Goal: Information Seeking & Learning: Learn about a topic

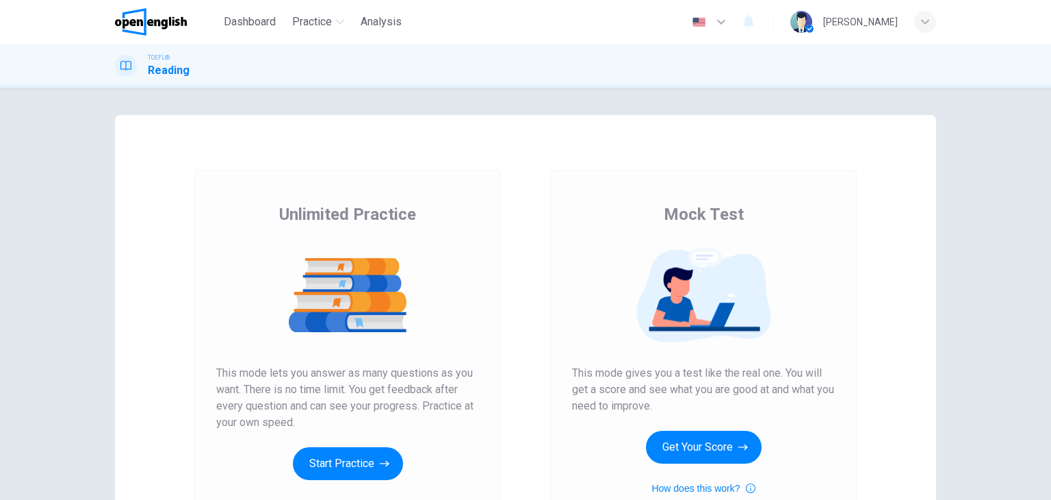
click at [526, 197] on div "Mock Test This mode gives you a test like the real one. You will get a score an…" at bounding box center [704, 353] width 356 height 366
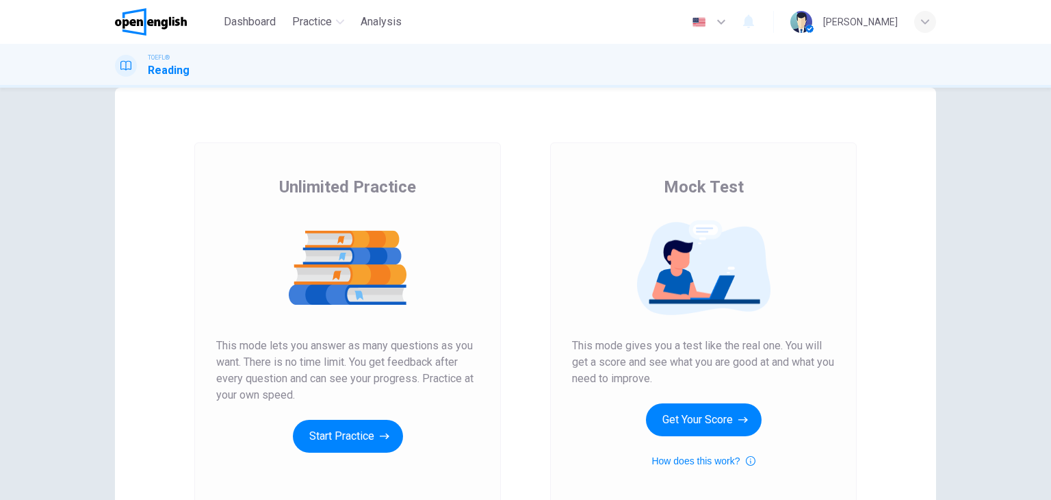
scroll to position [162, 0]
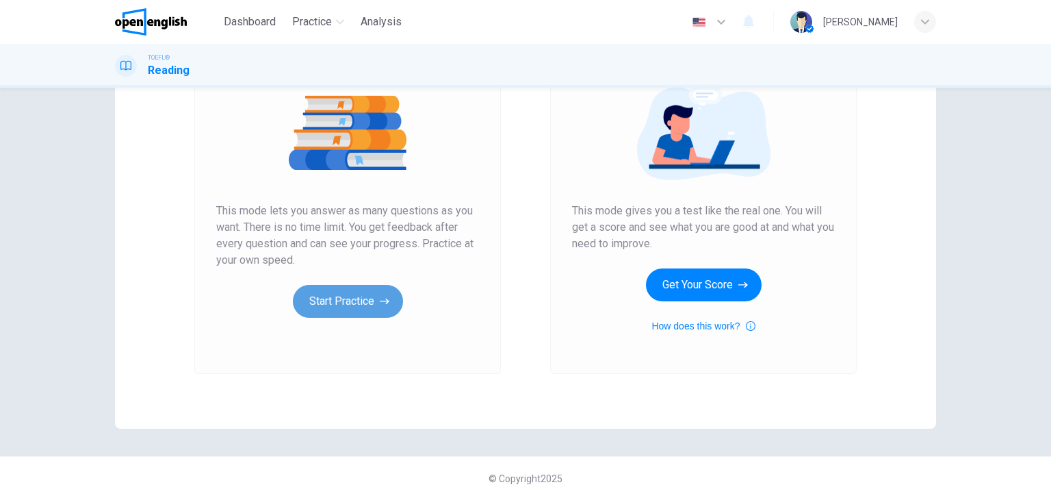
click at [345, 305] on button "Start Practice" at bounding box center [348, 301] width 110 height 33
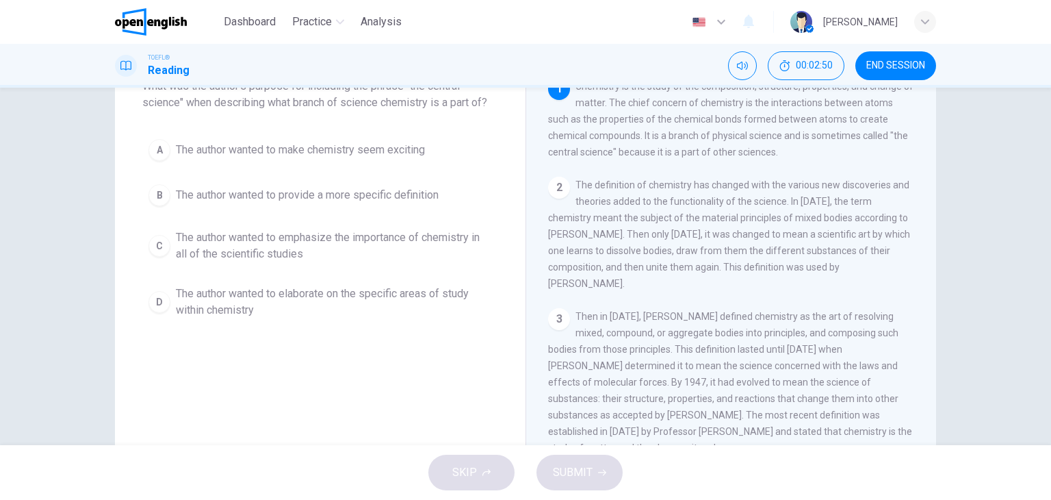
scroll to position [86, 0]
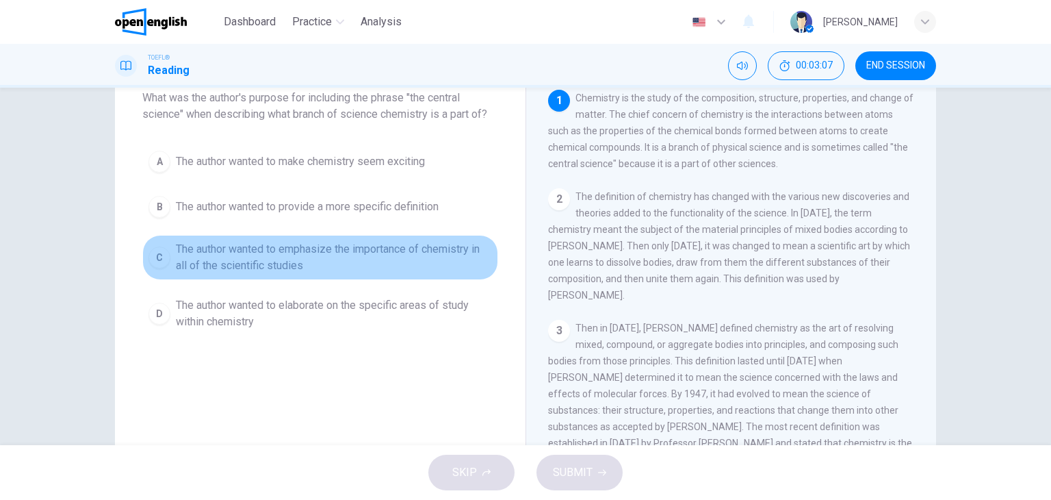
click at [165, 257] on div "C" at bounding box center [160, 257] width 22 height 22
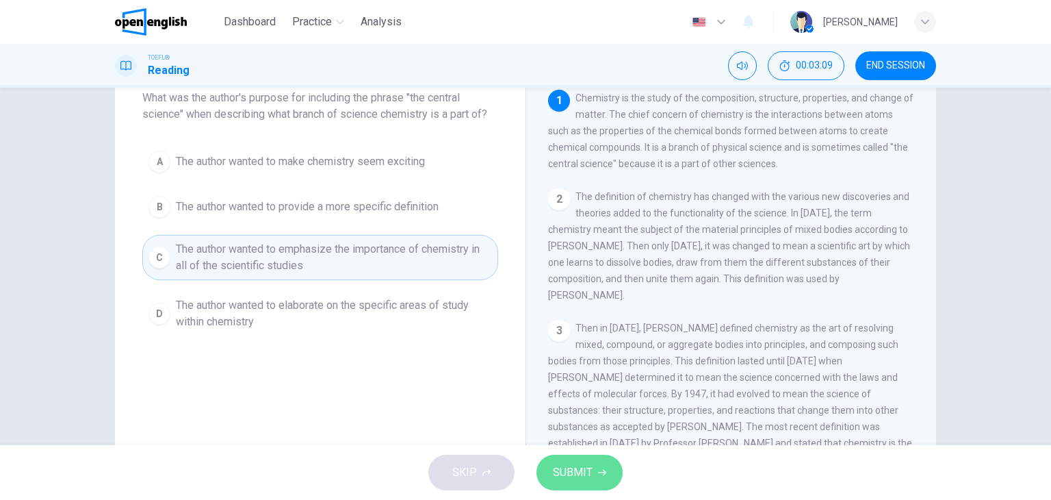
click at [566, 467] on span "SUBMIT" at bounding box center [573, 472] width 40 height 19
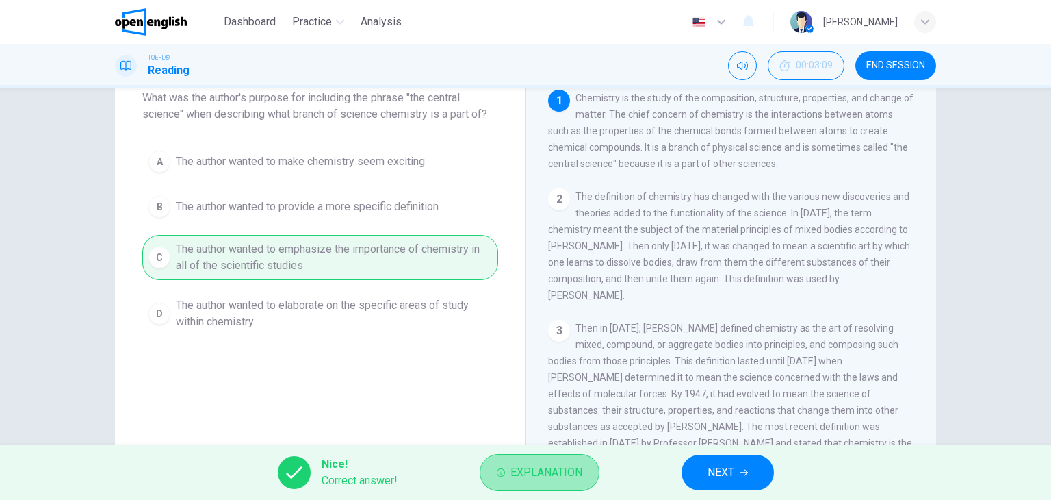
click at [525, 475] on span "Explanation" at bounding box center [547, 472] width 72 height 19
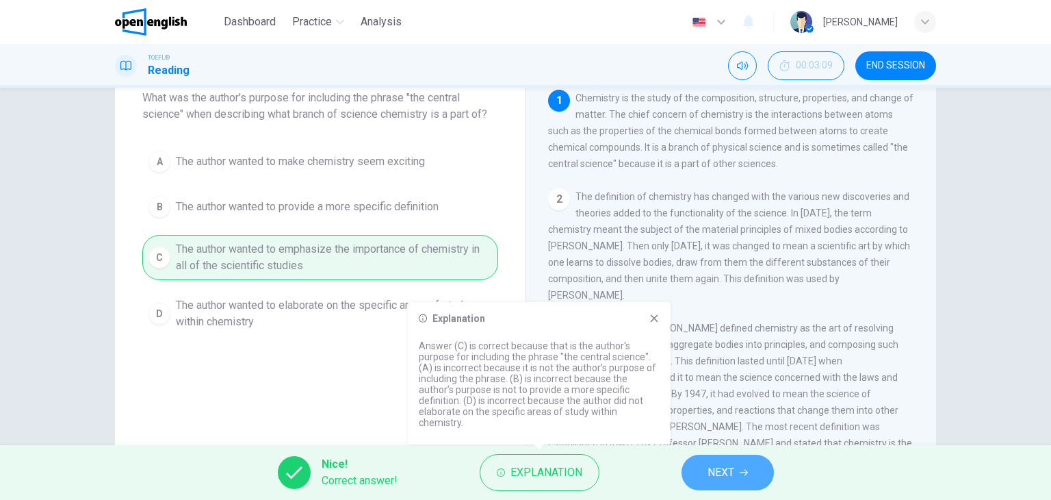
click at [740, 477] on button "NEXT" at bounding box center [728, 472] width 92 height 36
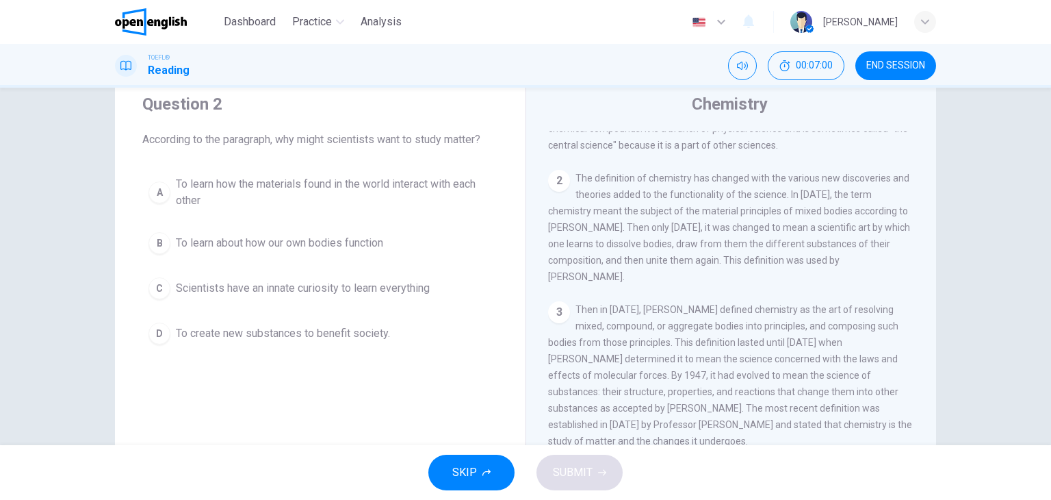
scroll to position [36, 0]
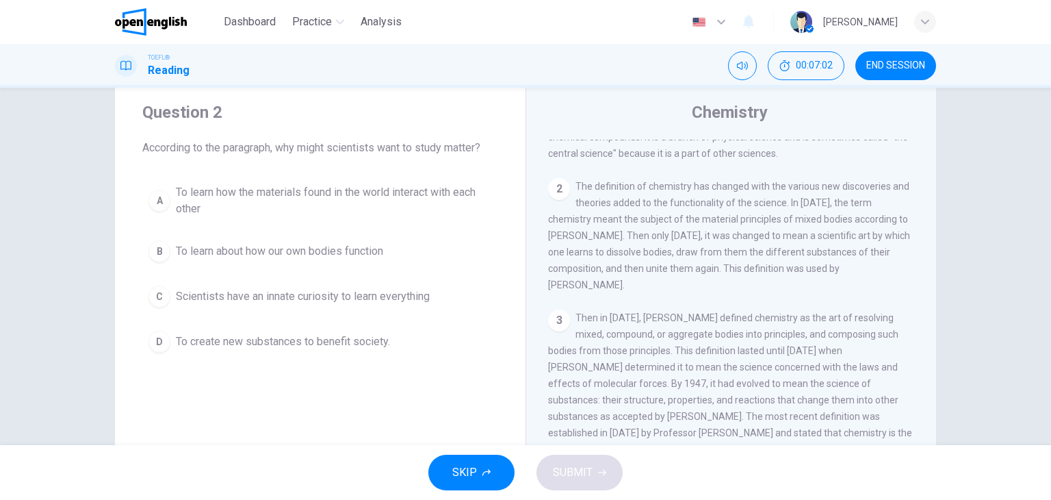
drag, startPoint x: 1040, startPoint y: 260, endPoint x: 1036, endPoint y: 275, distance: 15.4
click at [1036, 275] on div "Question 2 According to the paragraph, why might scientists want to study matte…" at bounding box center [525, 266] width 1051 height 357
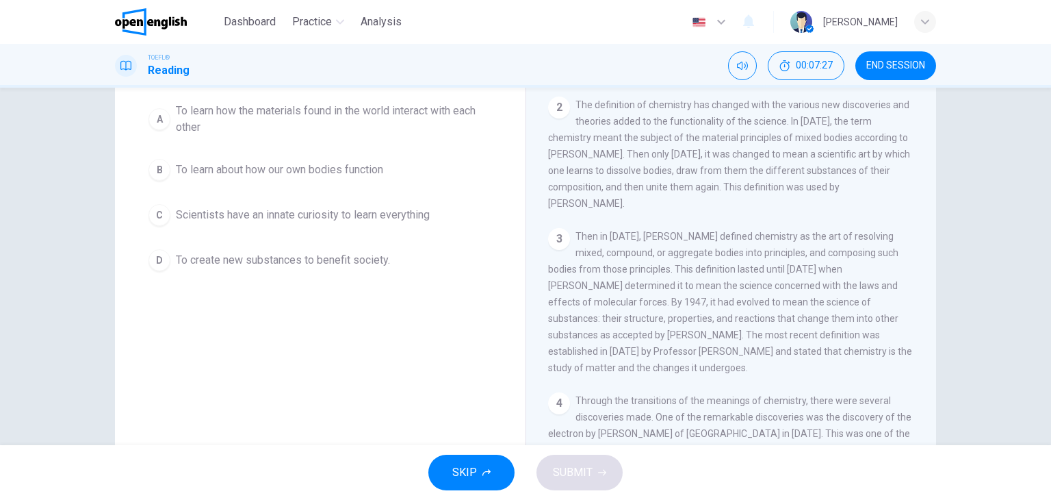
scroll to position [0, 0]
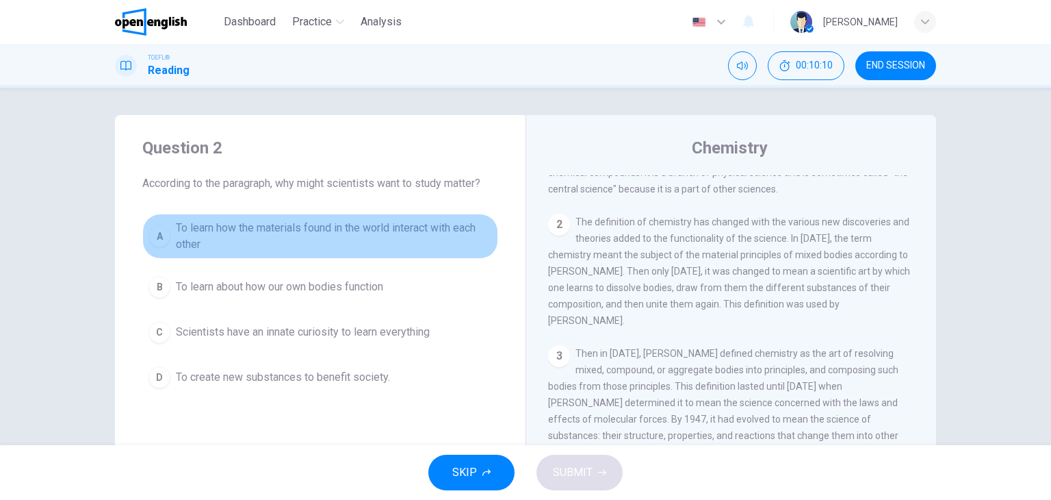
click at [156, 234] on div "A" at bounding box center [160, 236] width 22 height 22
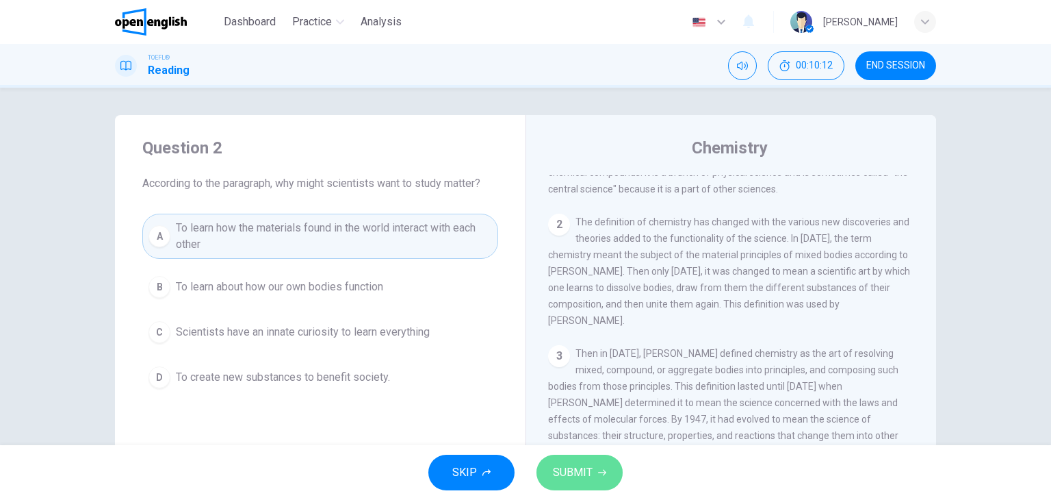
click at [591, 474] on span "SUBMIT" at bounding box center [573, 472] width 40 height 19
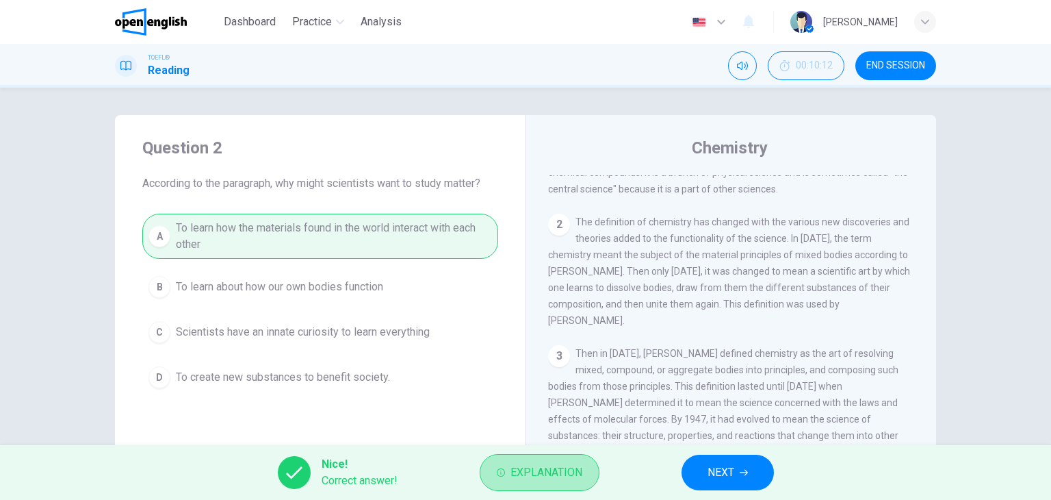
click at [591, 474] on button "Explanation" at bounding box center [540, 472] width 120 height 37
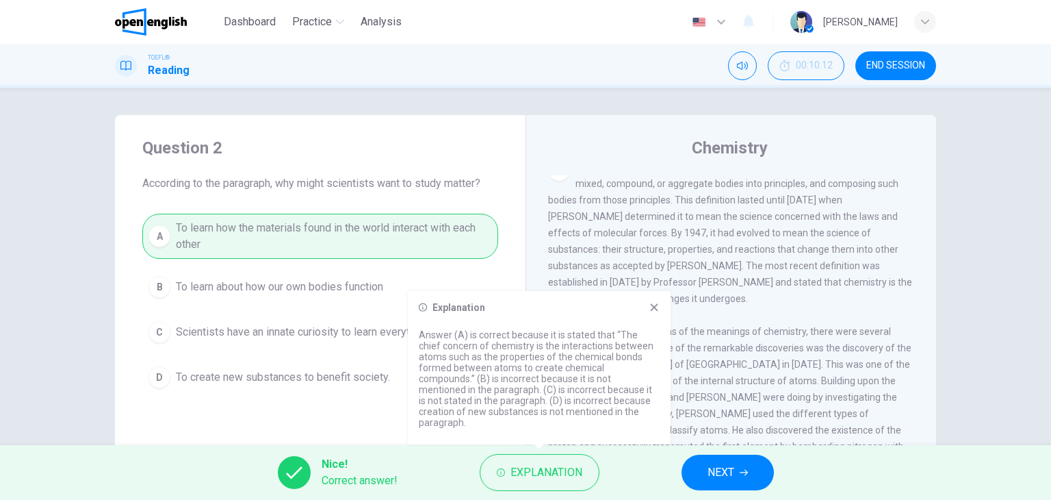
scroll to position [248, 0]
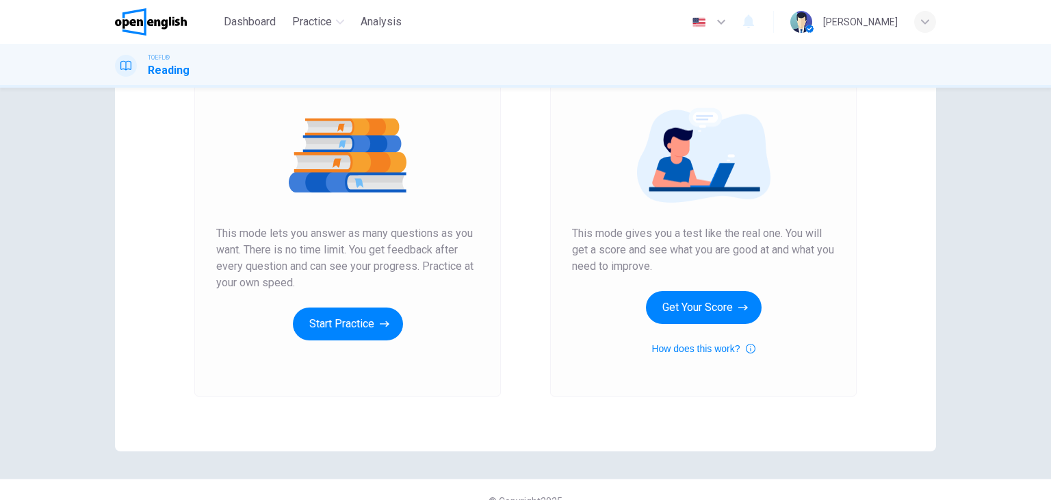
scroll to position [138, 0]
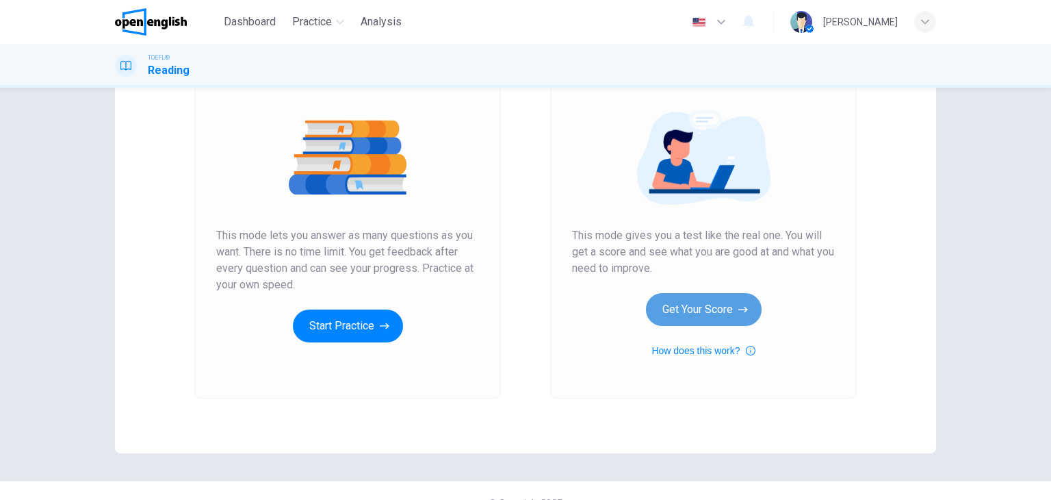
click at [710, 303] on button "Get Your Score" at bounding box center [704, 309] width 116 height 33
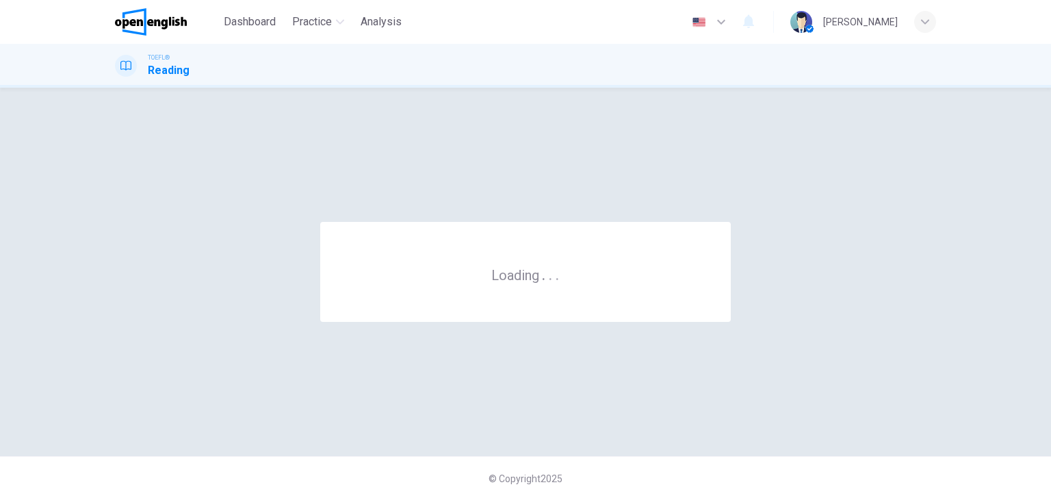
scroll to position [0, 0]
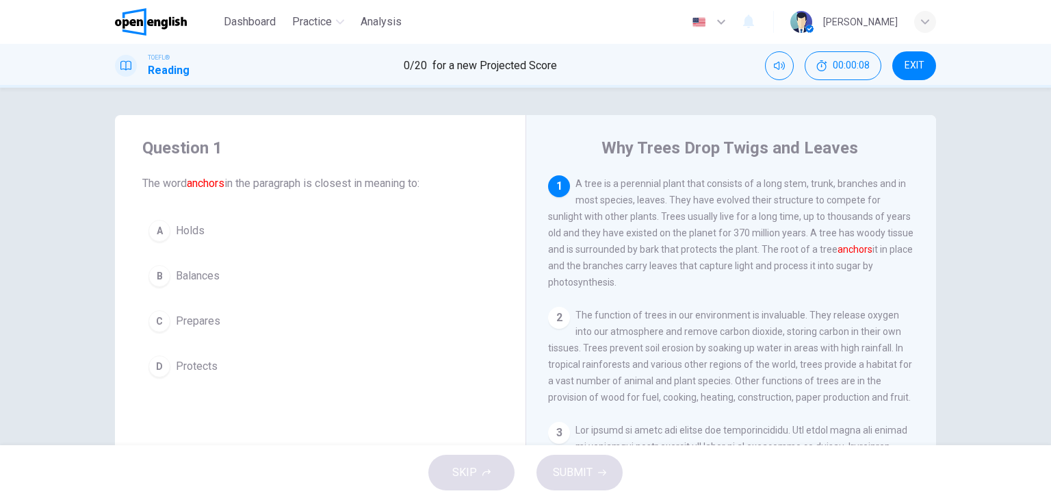
click at [209, 183] on font "anchors" at bounding box center [206, 183] width 38 height 13
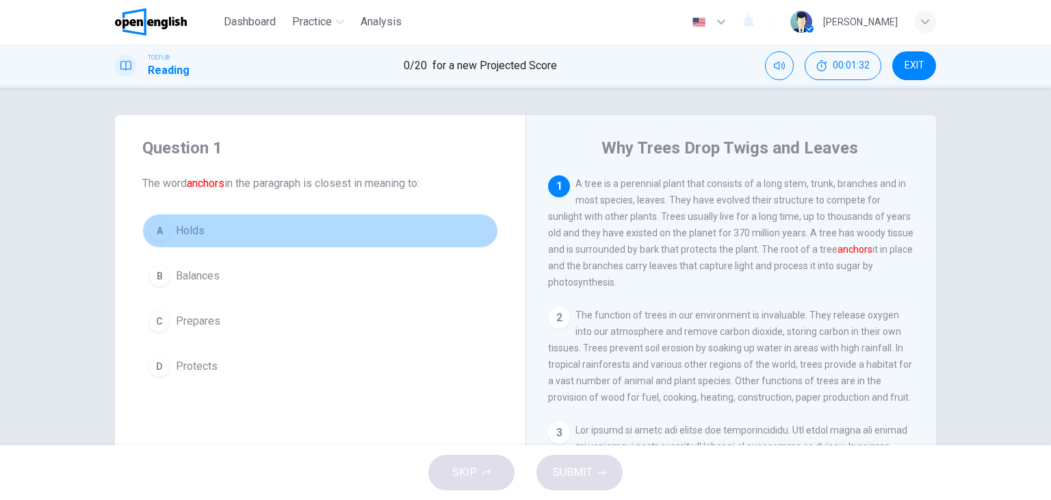
click at [162, 229] on div "A" at bounding box center [160, 231] width 22 height 22
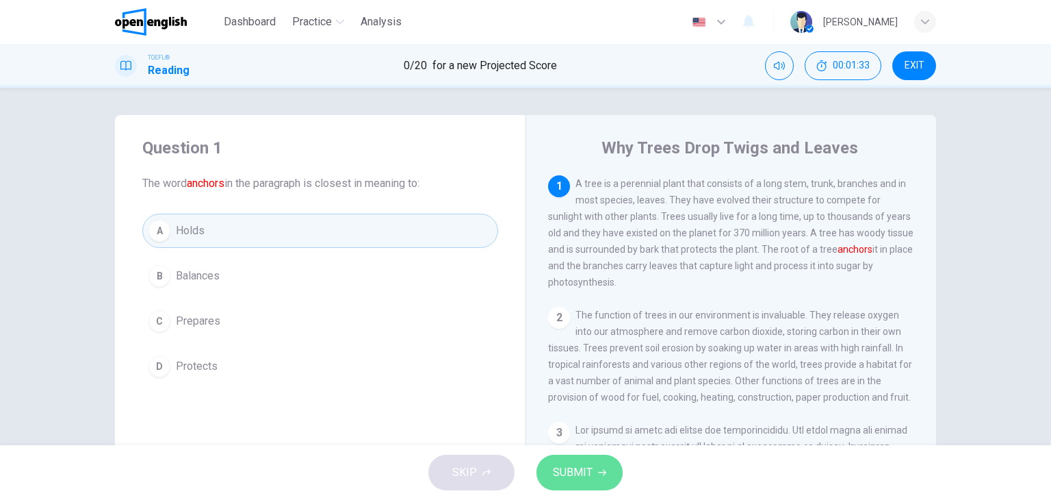
click at [589, 464] on span "SUBMIT" at bounding box center [573, 472] width 40 height 19
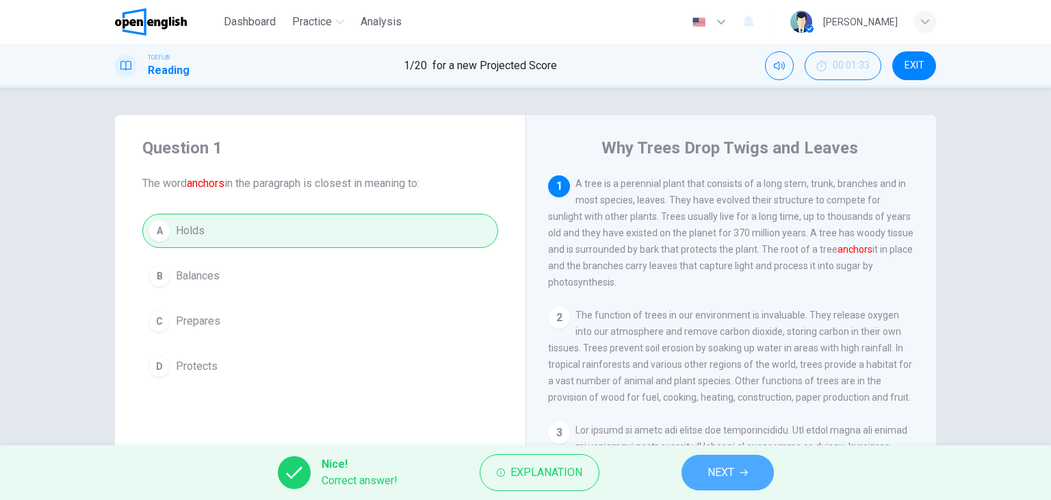
click at [717, 464] on span "NEXT" at bounding box center [721, 472] width 27 height 19
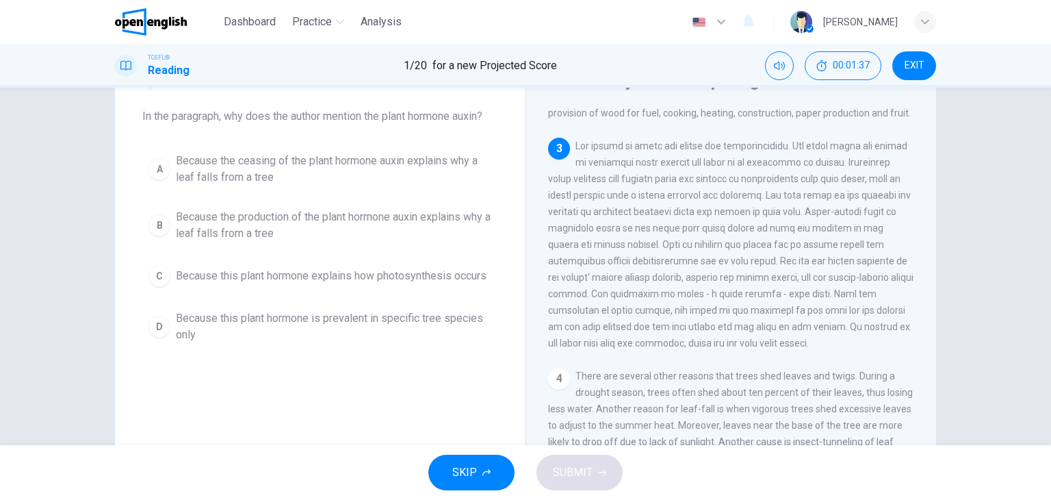
scroll to position [62, 0]
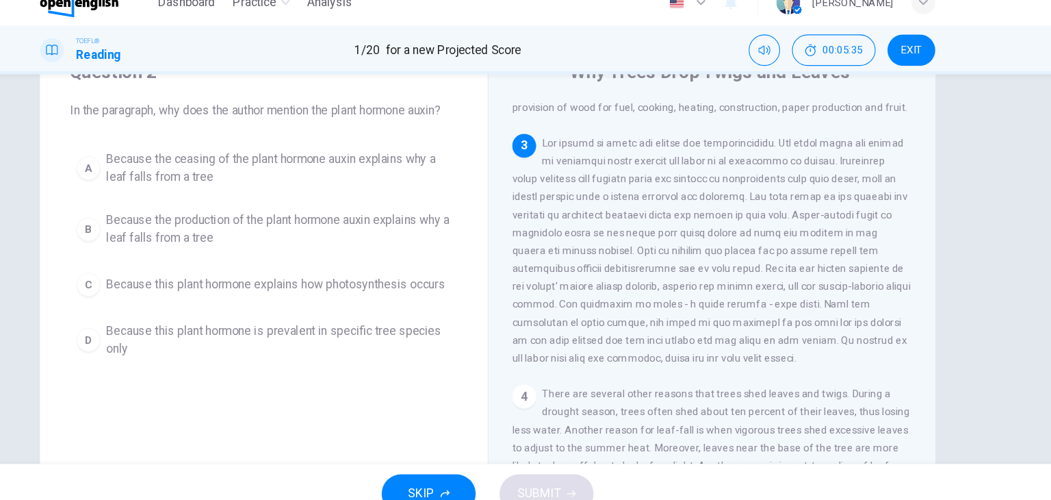
click at [156, 170] on div "A" at bounding box center [160, 174] width 22 height 22
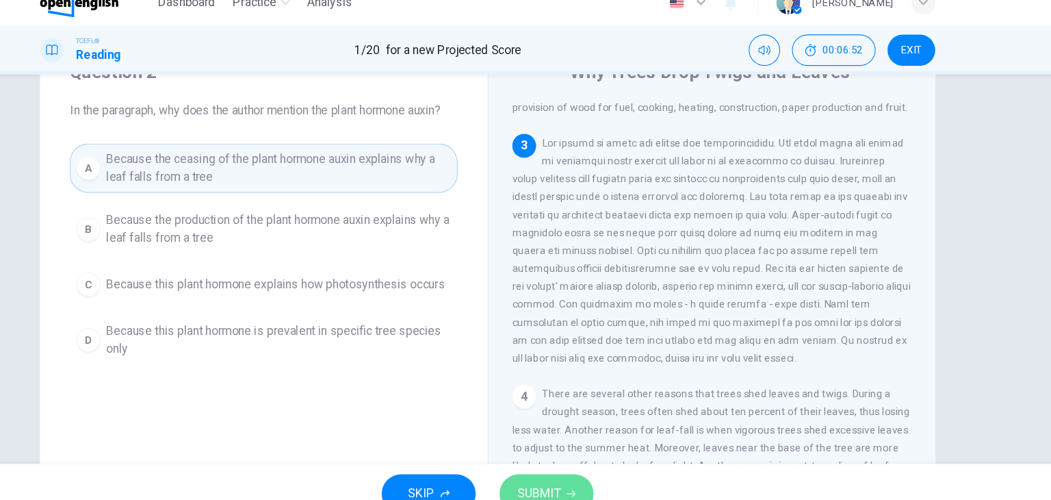
click at [567, 459] on button "SUBMIT" at bounding box center [580, 472] width 86 height 36
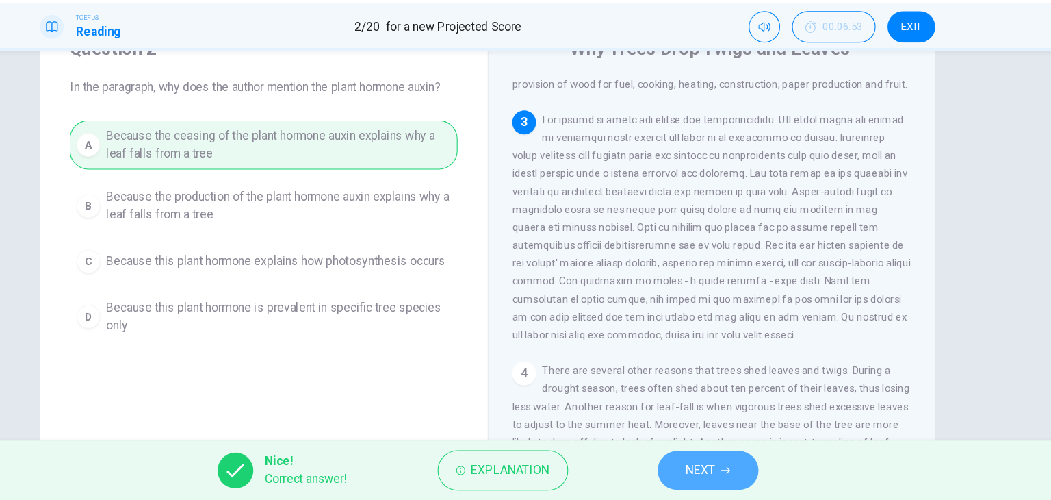
click at [727, 469] on span "NEXT" at bounding box center [721, 472] width 27 height 19
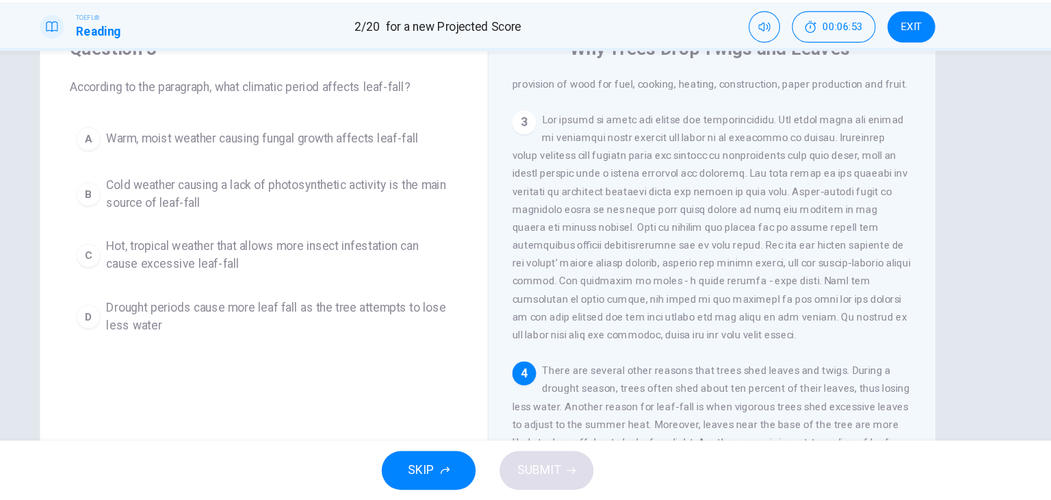
scroll to position [403, 0]
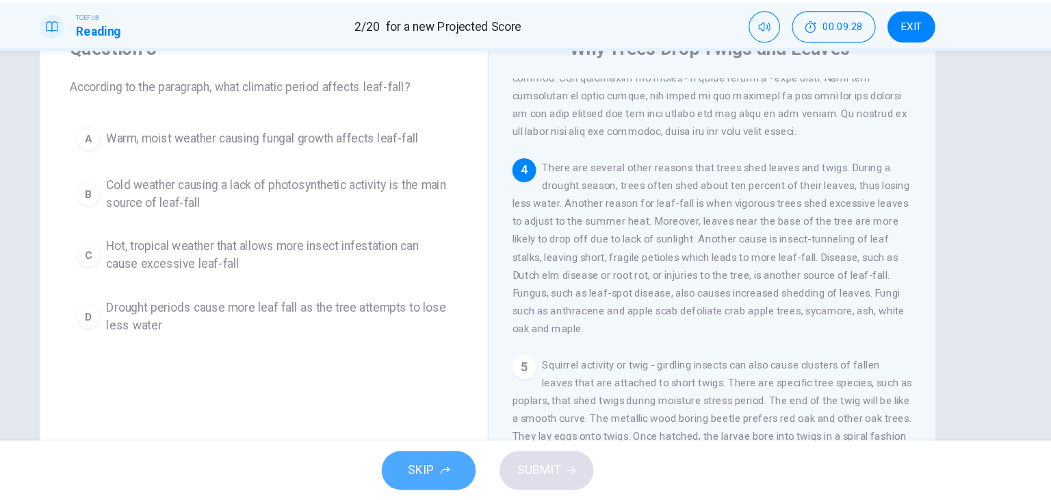
click at [468, 472] on span "SKIP" at bounding box center [464, 472] width 25 height 19
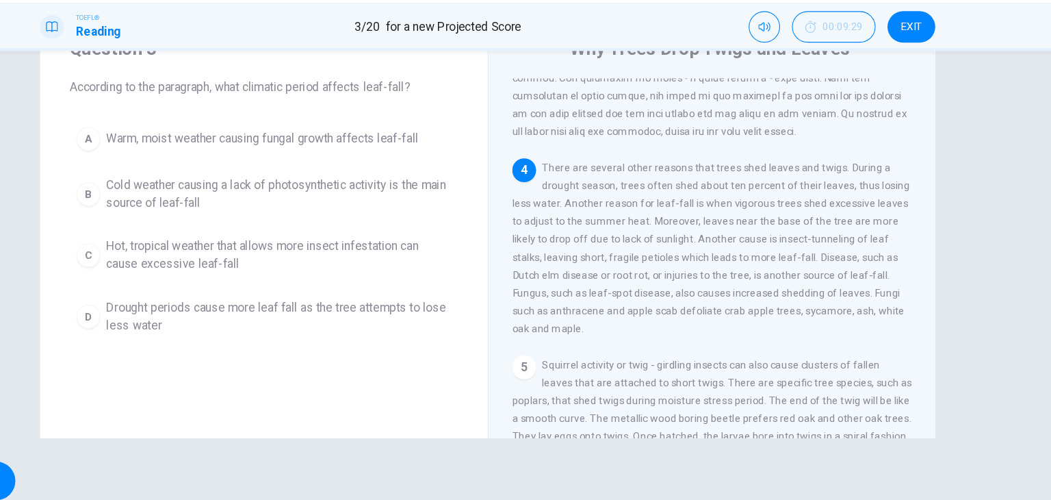
click at [16, 459] on icon at bounding box center [8, 451] width 16 height 16
click at [53, 472] on span "NEXT" at bounding box center [39, 481] width 27 height 19
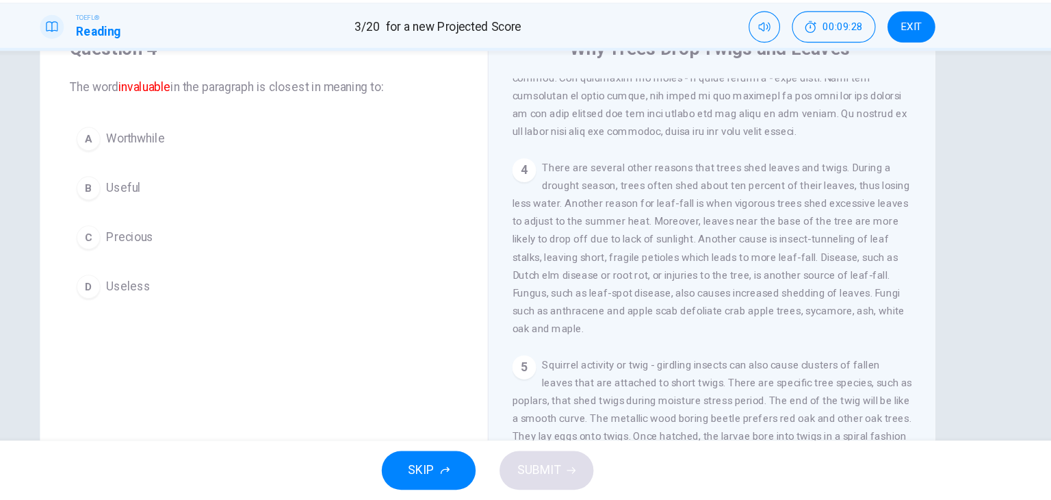
scroll to position [135, 0]
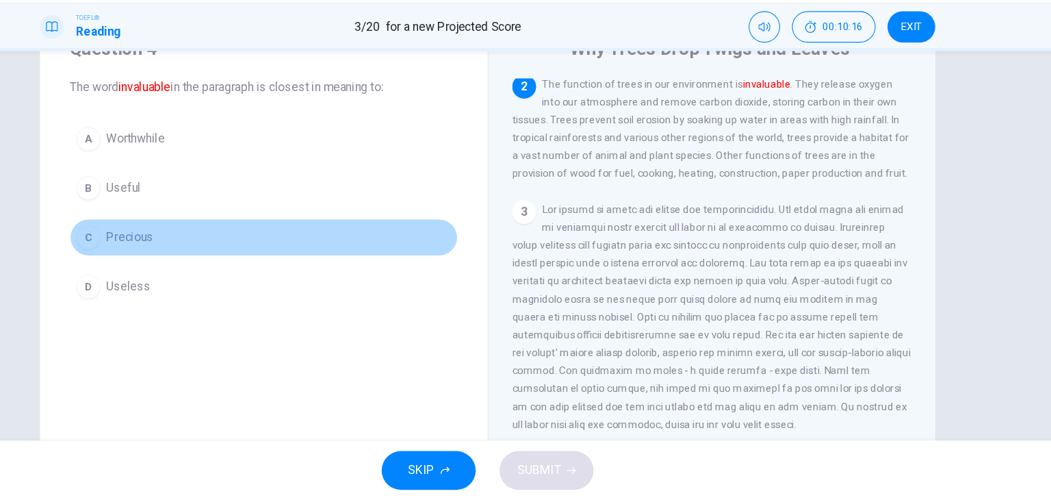
click at [152, 259] on div "C" at bounding box center [160, 259] width 22 height 22
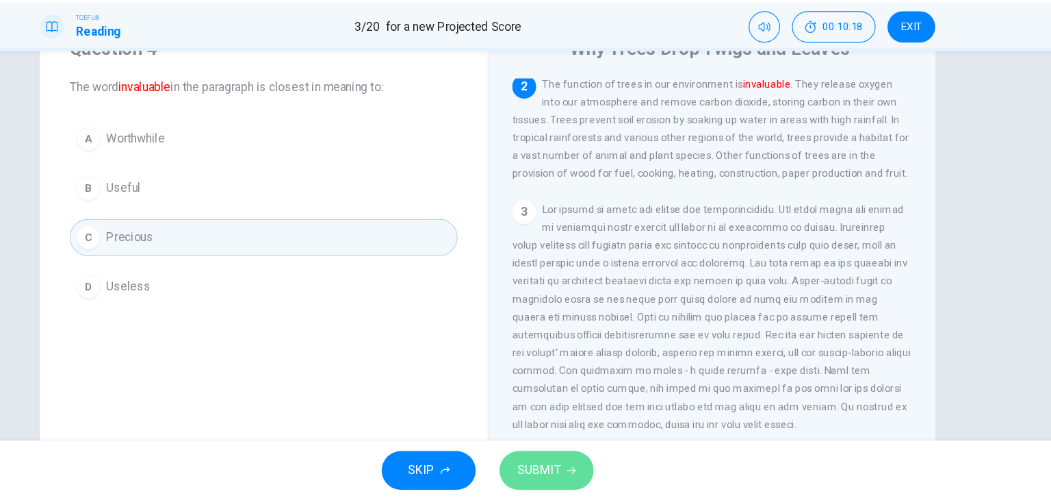
click at [578, 477] on span "SUBMIT" at bounding box center [573, 472] width 40 height 19
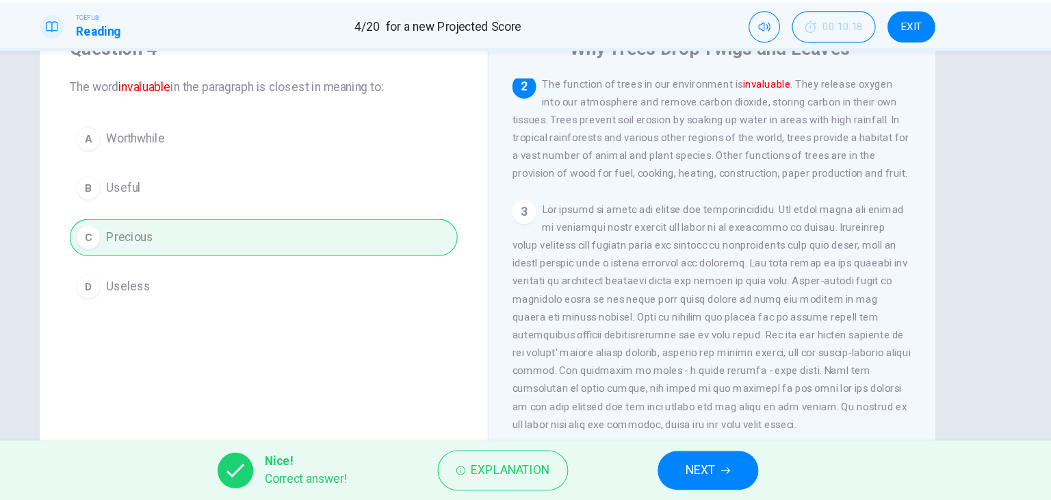
click at [723, 471] on span "NEXT" at bounding box center [721, 472] width 27 height 19
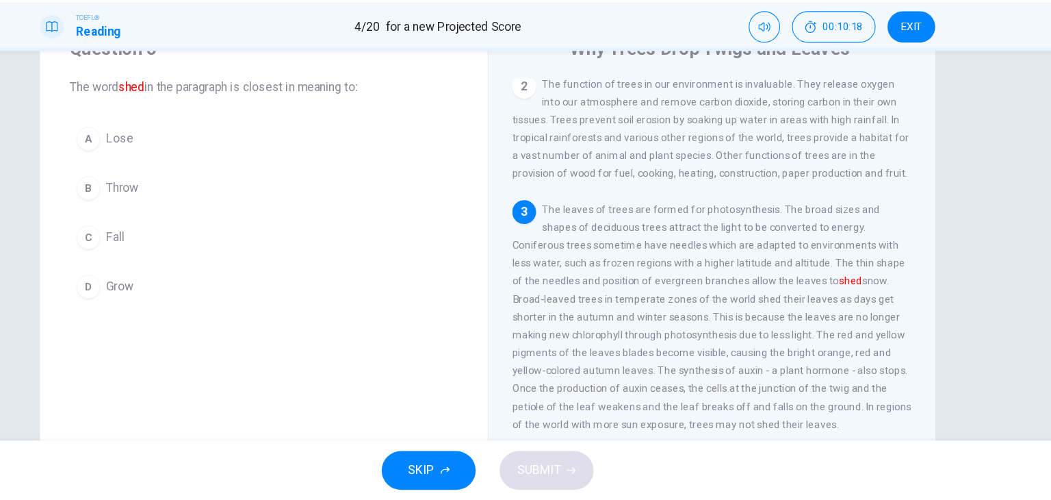
scroll to position [217, 0]
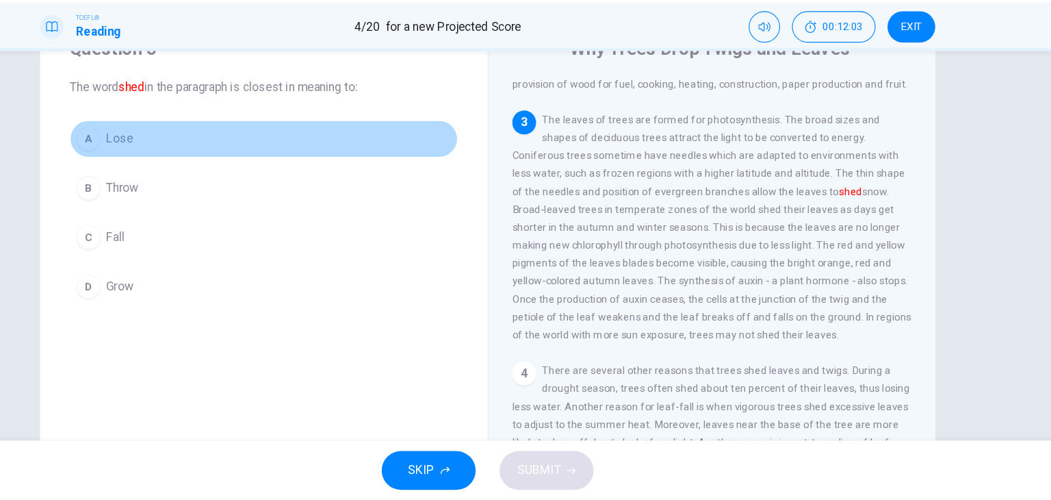
click at [158, 170] on div "A" at bounding box center [160, 168] width 22 height 22
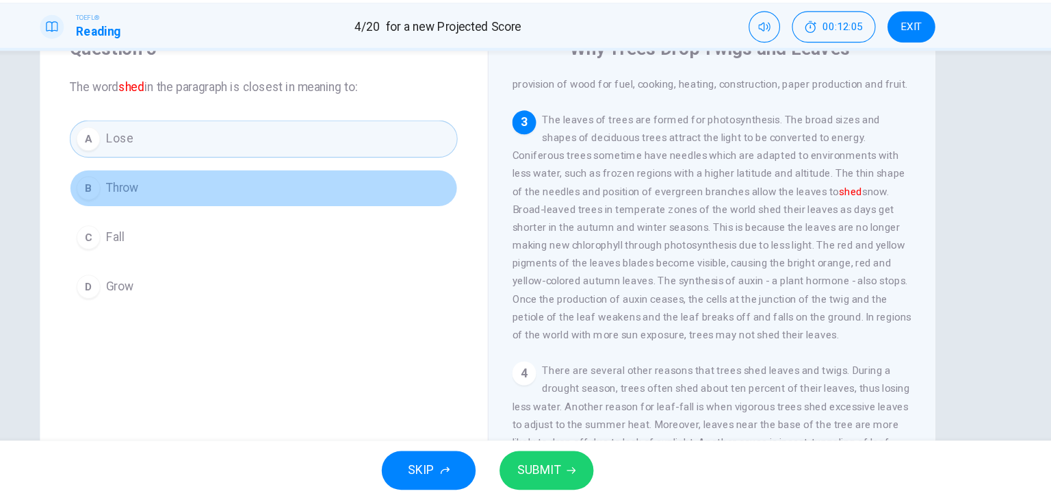
click at [151, 214] on div "B" at bounding box center [160, 214] width 22 height 22
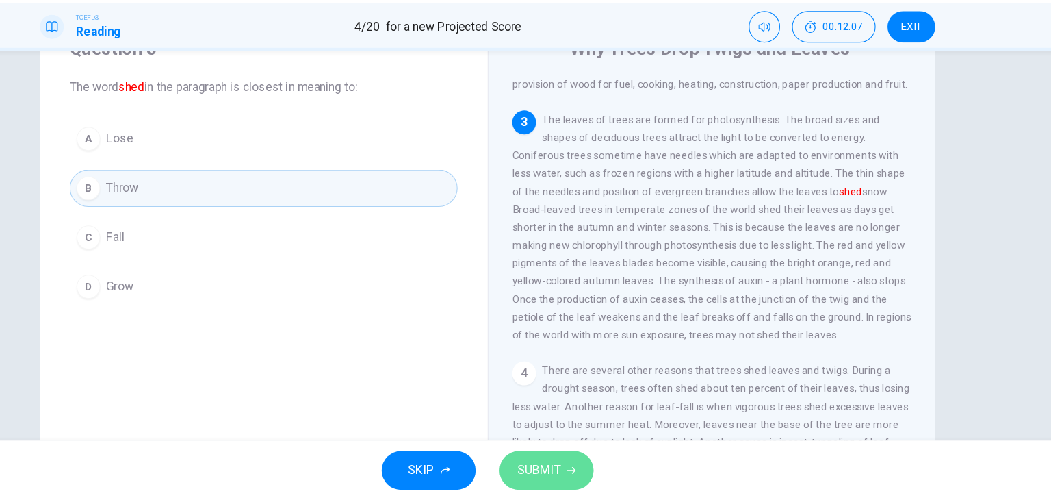
click at [578, 476] on span "SUBMIT" at bounding box center [573, 472] width 40 height 19
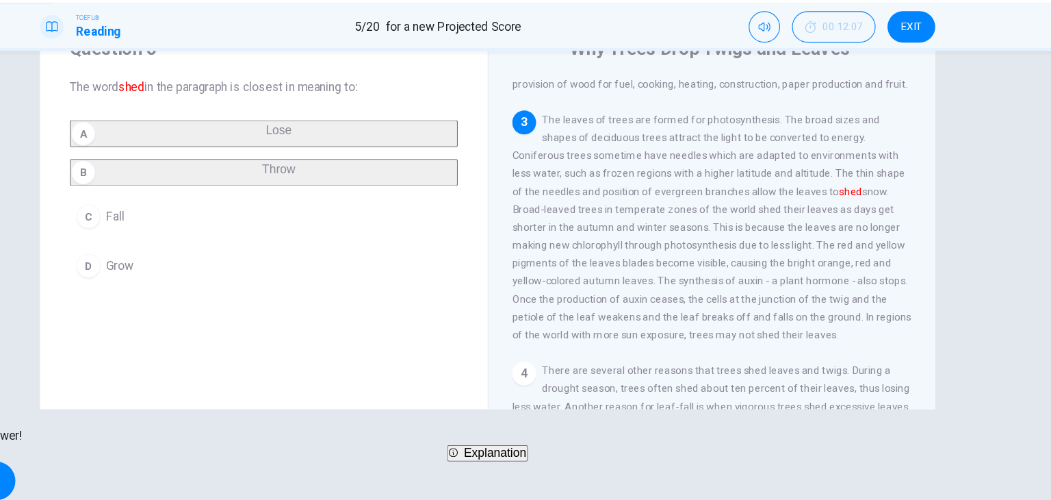
click at [543, 461] on button "Explanation" at bounding box center [526, 456] width 74 height 15
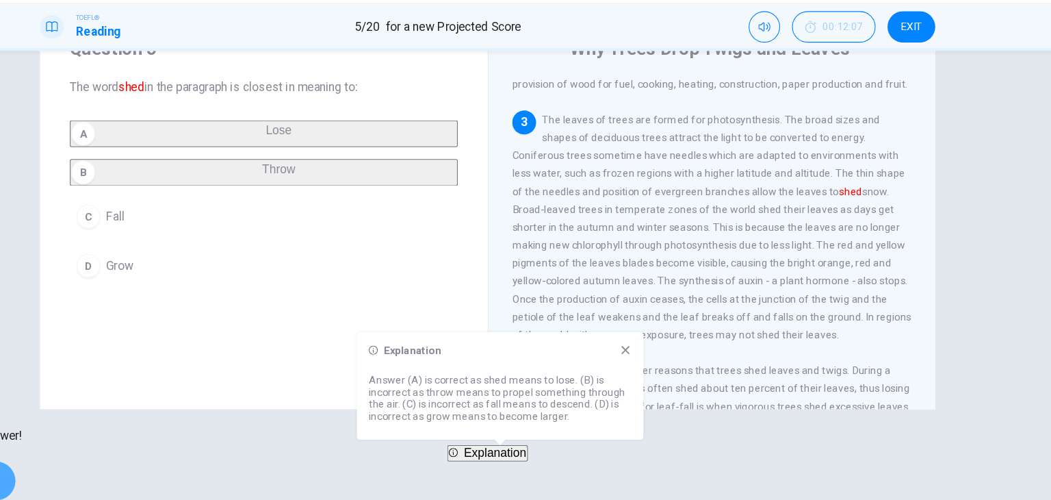
click at [53, 479] on span "NEXT" at bounding box center [39, 481] width 27 height 19
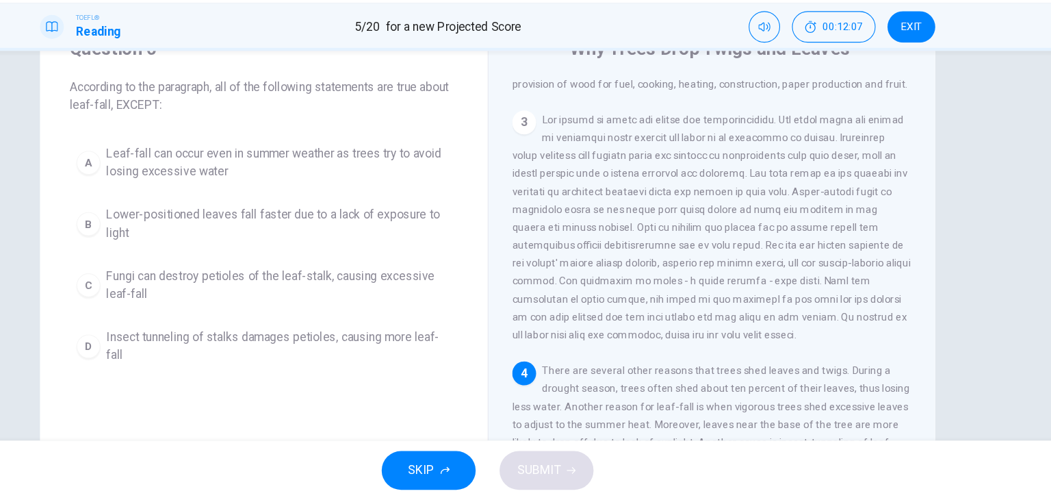
scroll to position [403, 0]
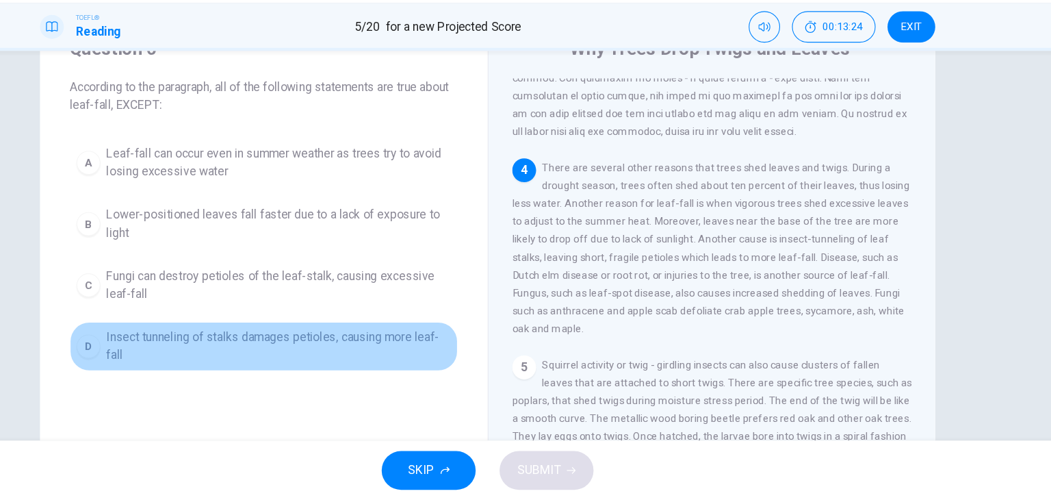
click at [157, 361] on div "D" at bounding box center [160, 359] width 22 height 22
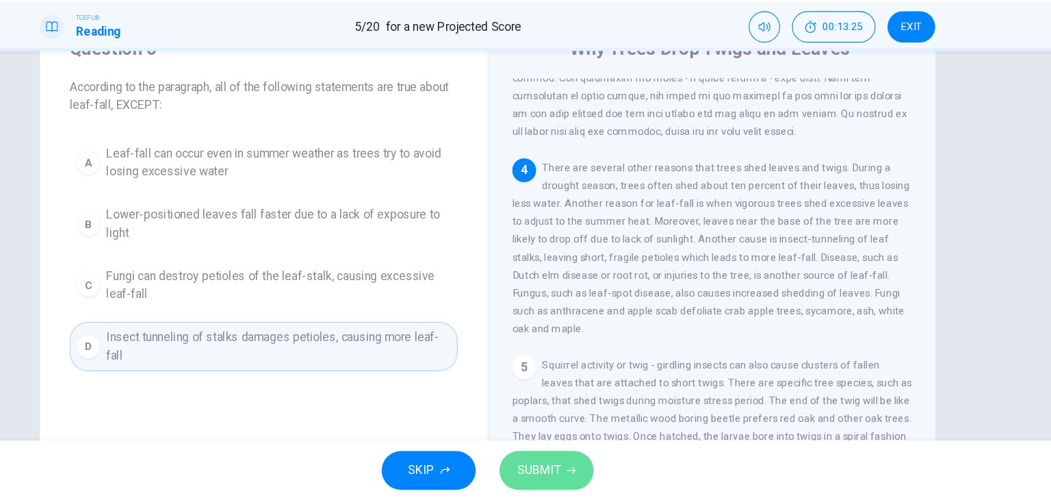
click at [566, 476] on span "SUBMIT" at bounding box center [573, 472] width 40 height 19
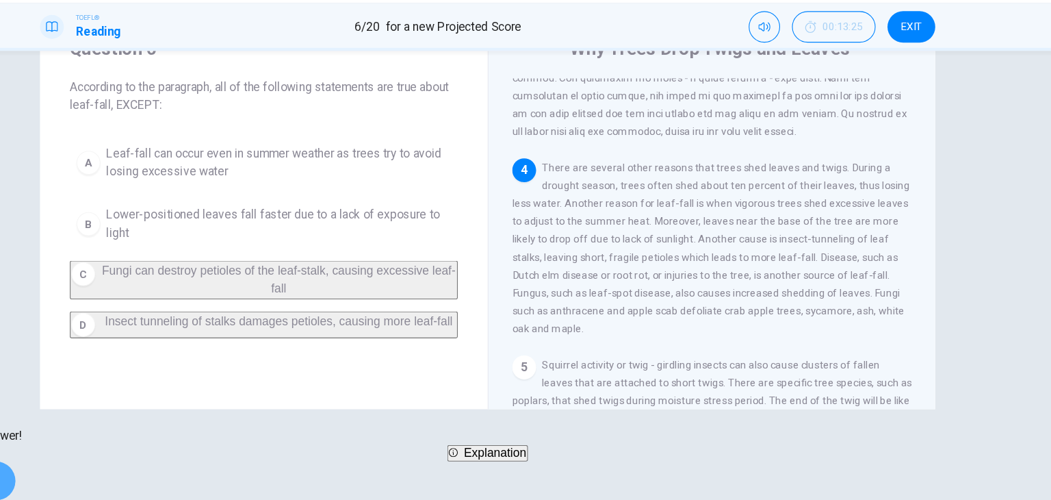
click at [66, 478] on icon "button" at bounding box center [62, 482] width 8 height 8
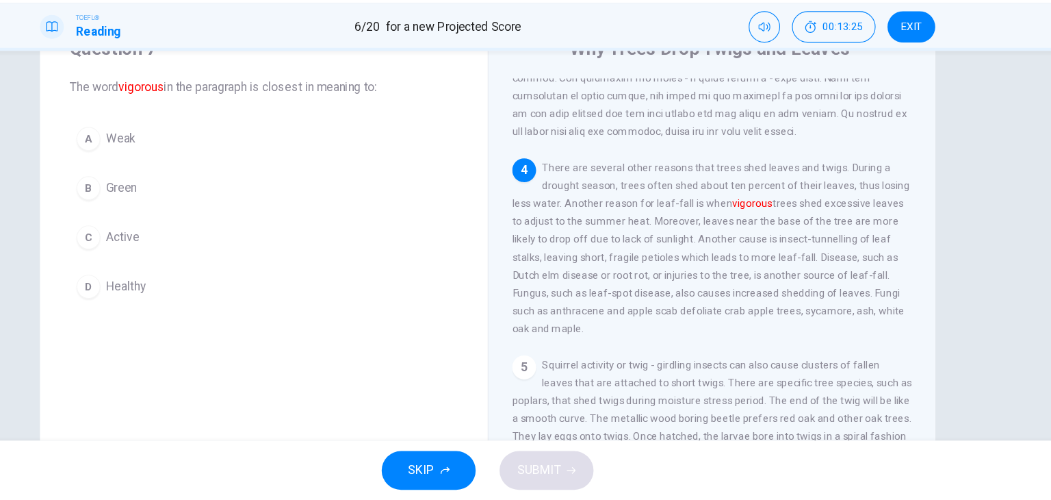
scroll to position [469, 0]
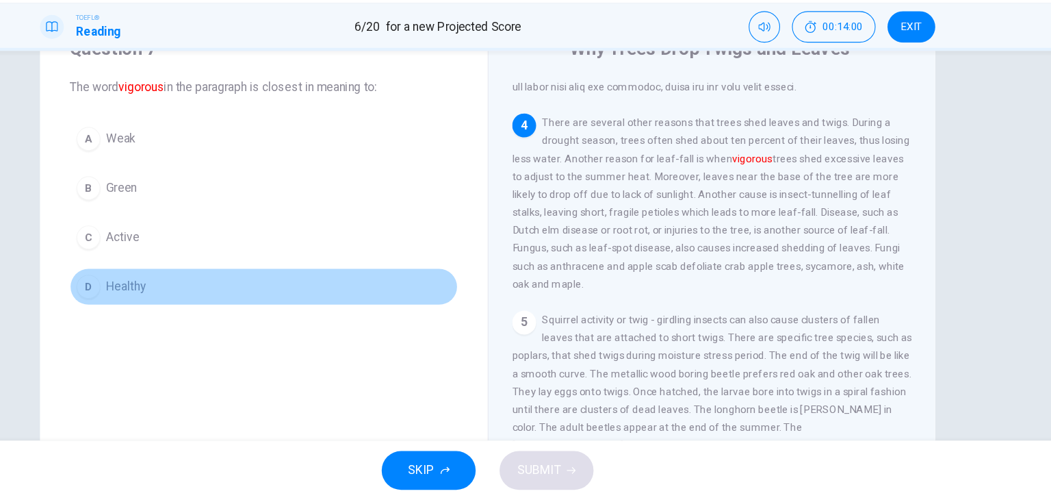
click at [150, 301] on div "D" at bounding box center [160, 304] width 22 height 22
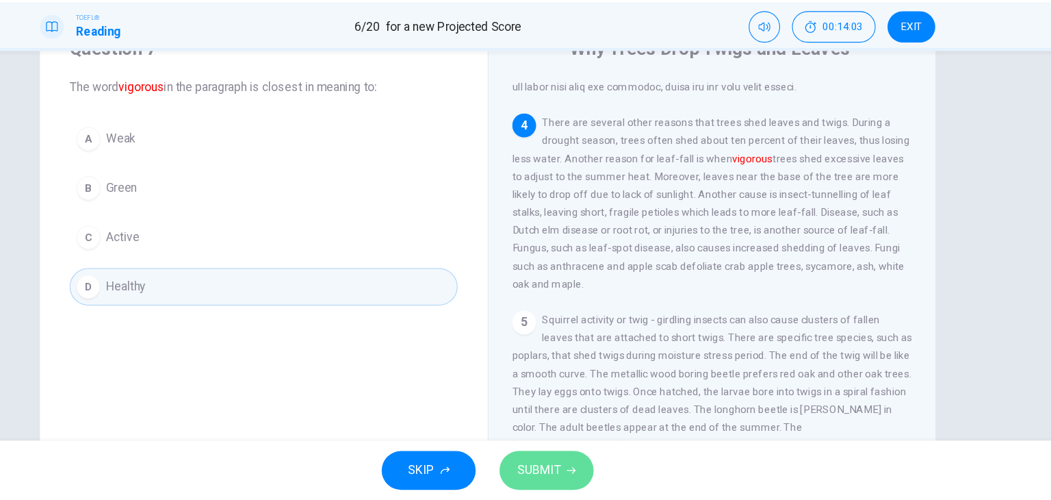
click at [597, 480] on button "SUBMIT" at bounding box center [580, 472] width 86 height 36
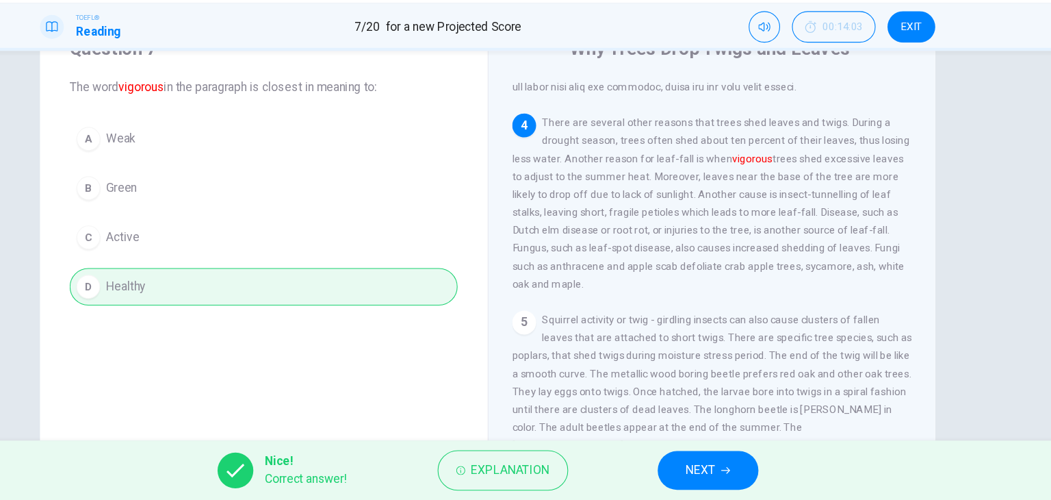
click at [597, 480] on div "Explanation" at bounding box center [540, 472] width 120 height 37
click at [743, 468] on icon "button" at bounding box center [744, 472] width 8 height 8
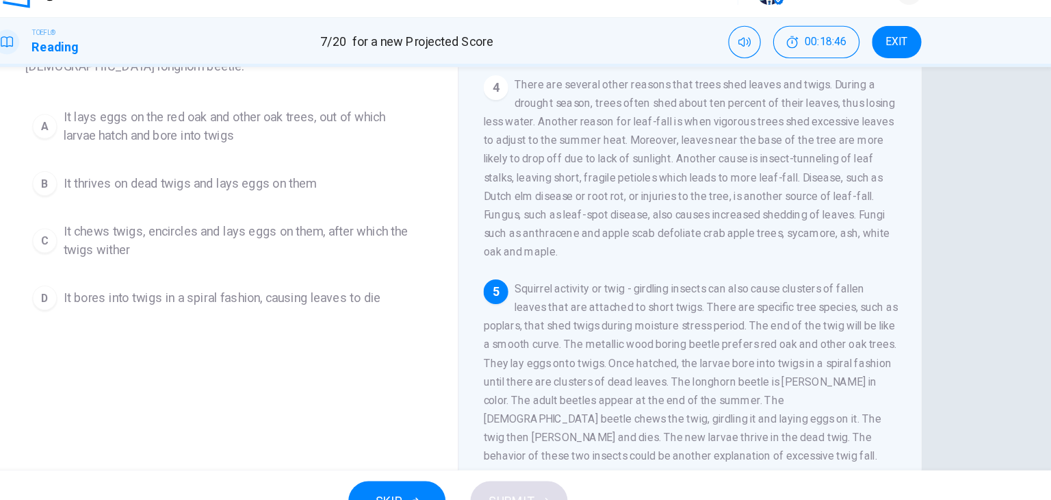
scroll to position [112, 0]
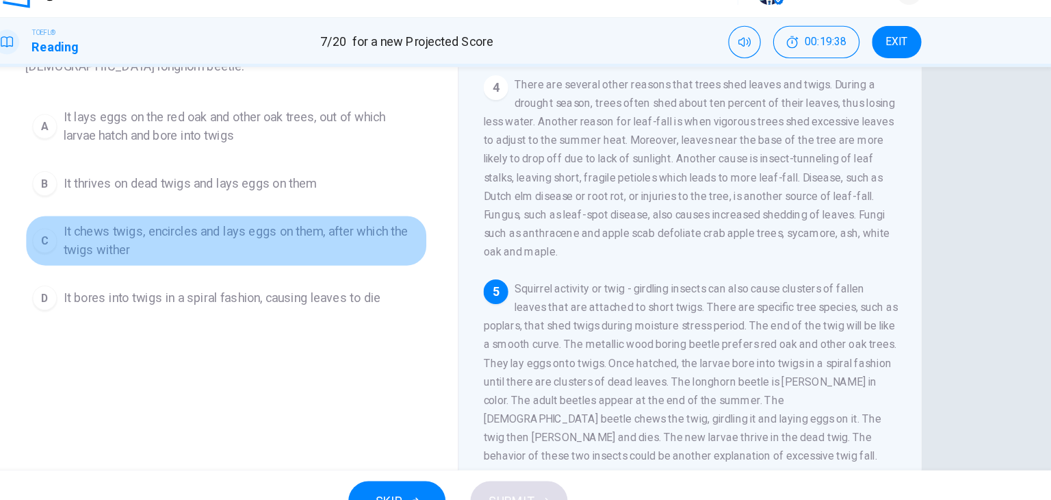
click at [165, 232] on button "C It chews twigs, encircles and lays eggs on them, after which the twigs wither" at bounding box center [320, 241] width 356 height 45
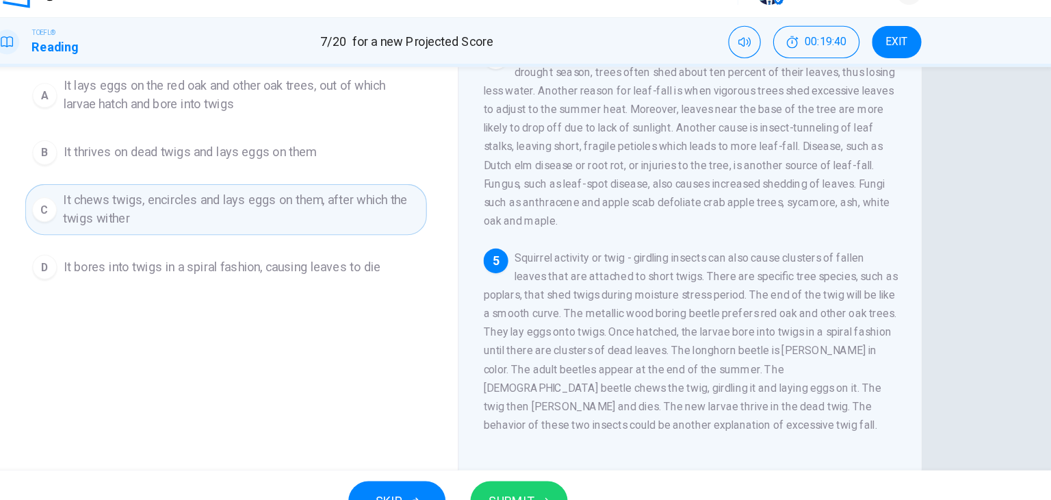
scroll to position [173, 0]
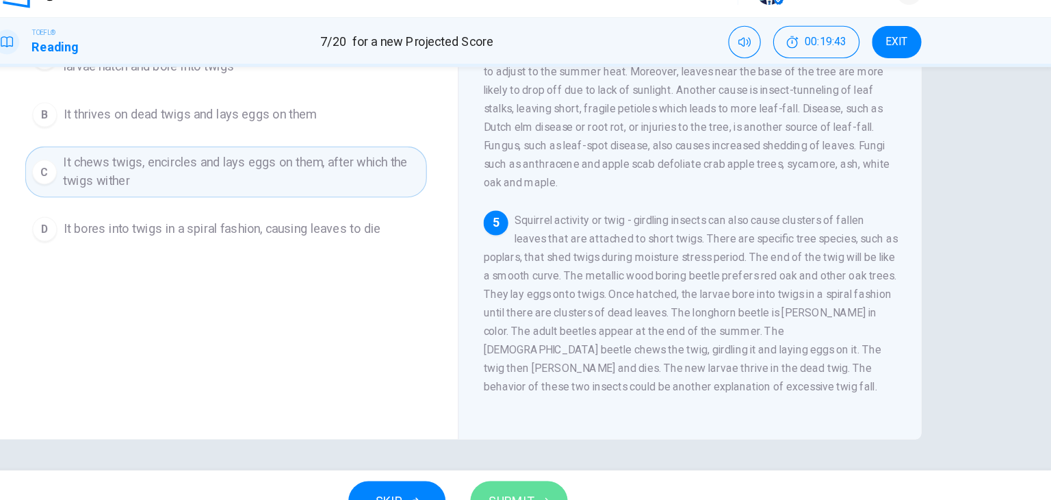
click at [577, 459] on button "SUBMIT" at bounding box center [580, 472] width 86 height 36
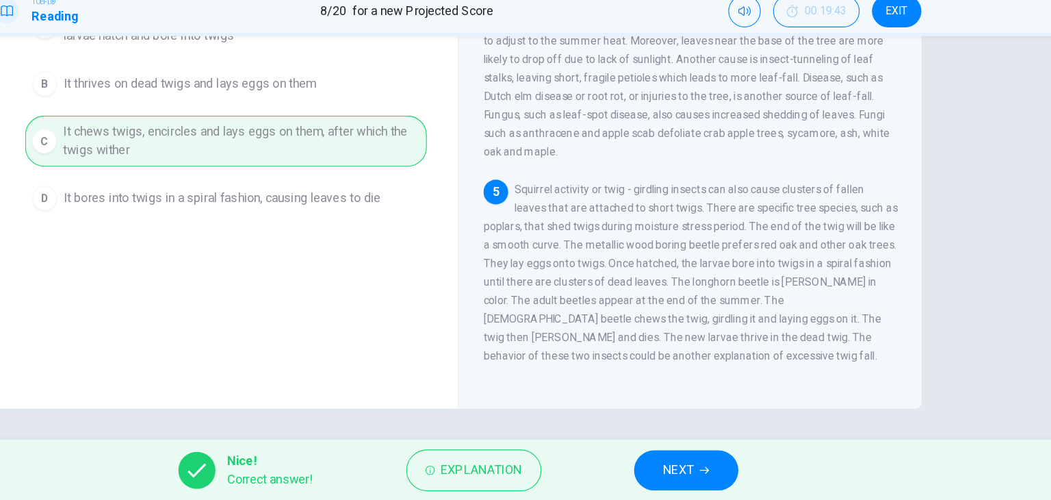
scroll to position [0, 0]
click at [721, 488] on button "NEXT" at bounding box center [728, 472] width 92 height 36
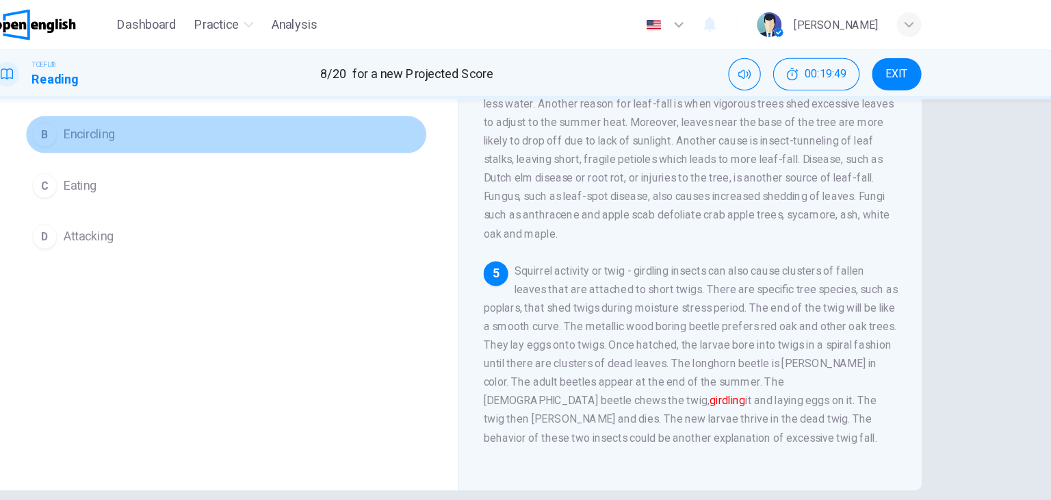
click at [155, 126] on div "B" at bounding box center [160, 119] width 22 height 22
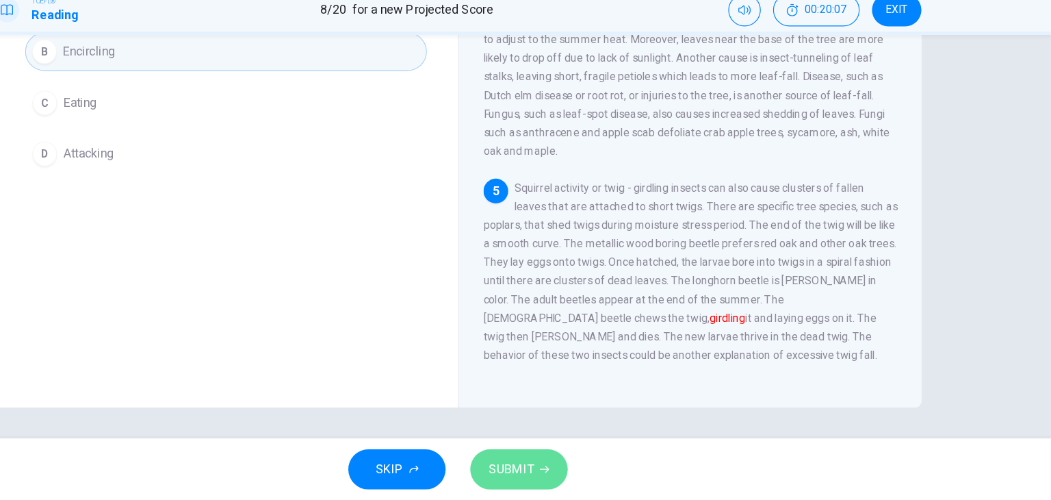
click at [579, 475] on span "SUBMIT" at bounding box center [573, 472] width 40 height 19
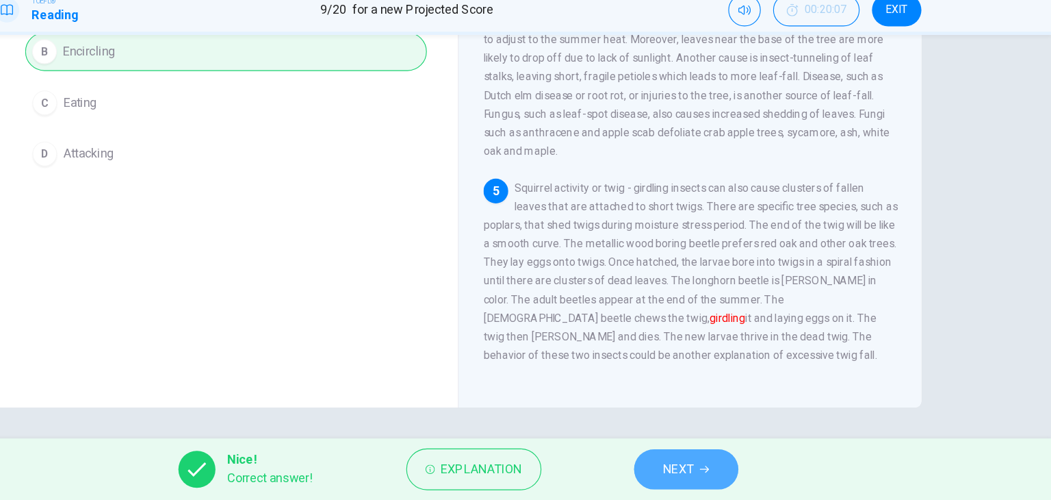
click at [730, 477] on span "NEXT" at bounding box center [721, 472] width 27 height 19
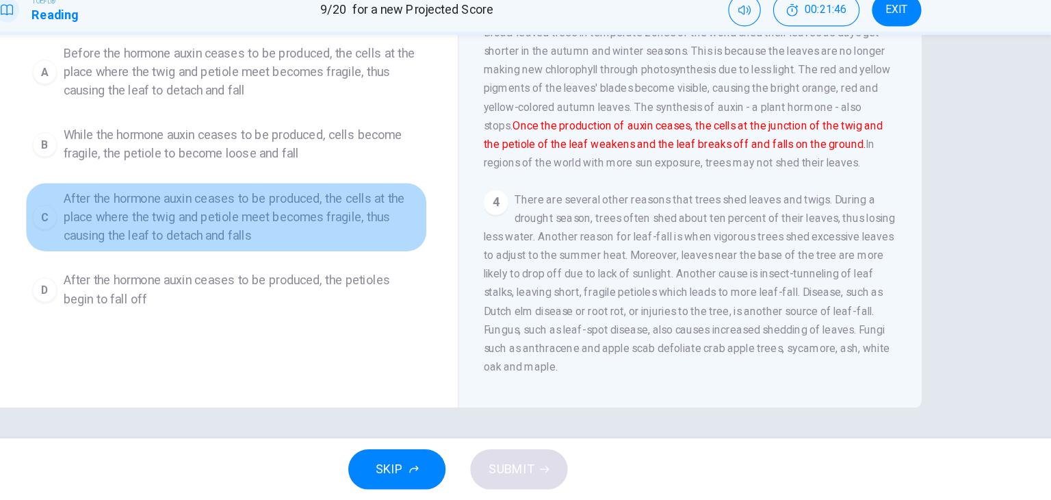
click at [373, 248] on span "After the hormone auxin ceases to be produced, the cells at the place where the…" at bounding box center [334, 248] width 316 height 49
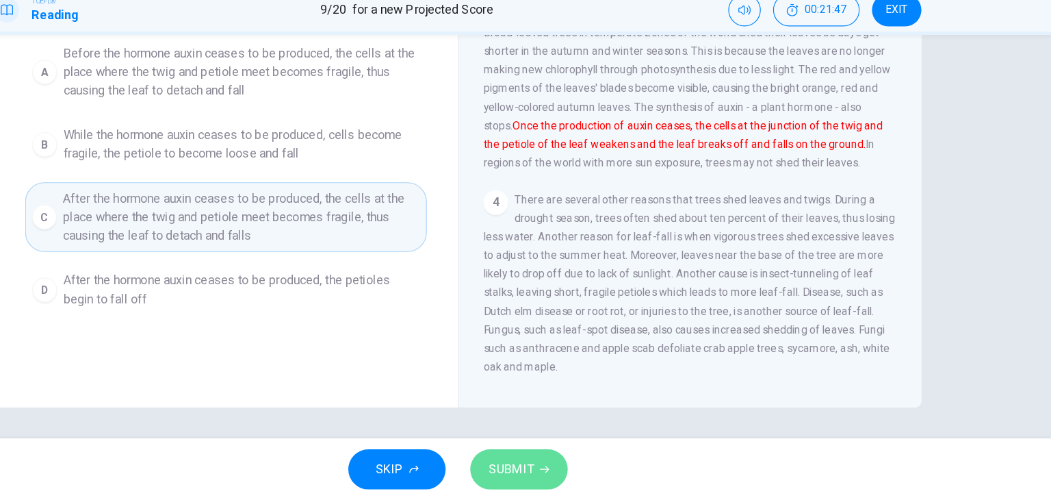
click at [568, 480] on span "SUBMIT" at bounding box center [573, 472] width 40 height 19
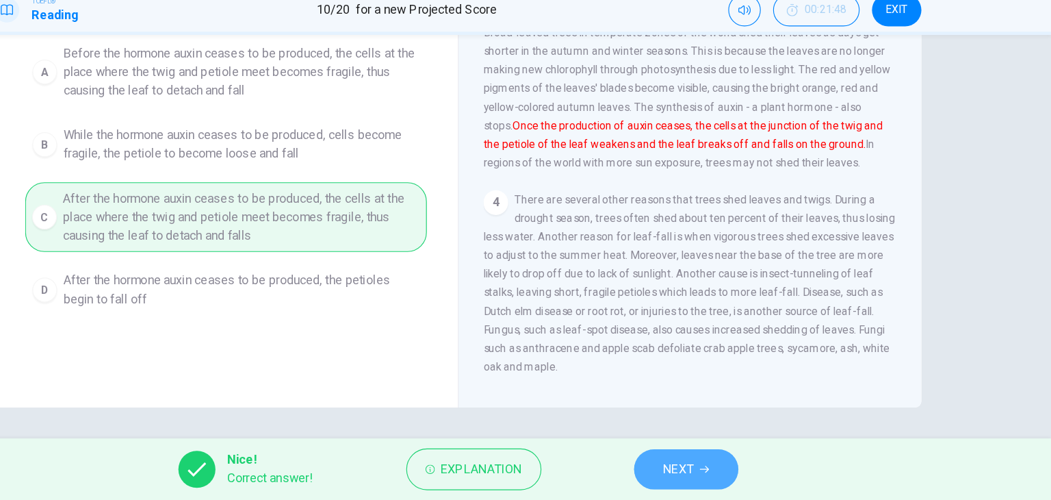
click at [742, 470] on icon "button" at bounding box center [744, 472] width 8 height 8
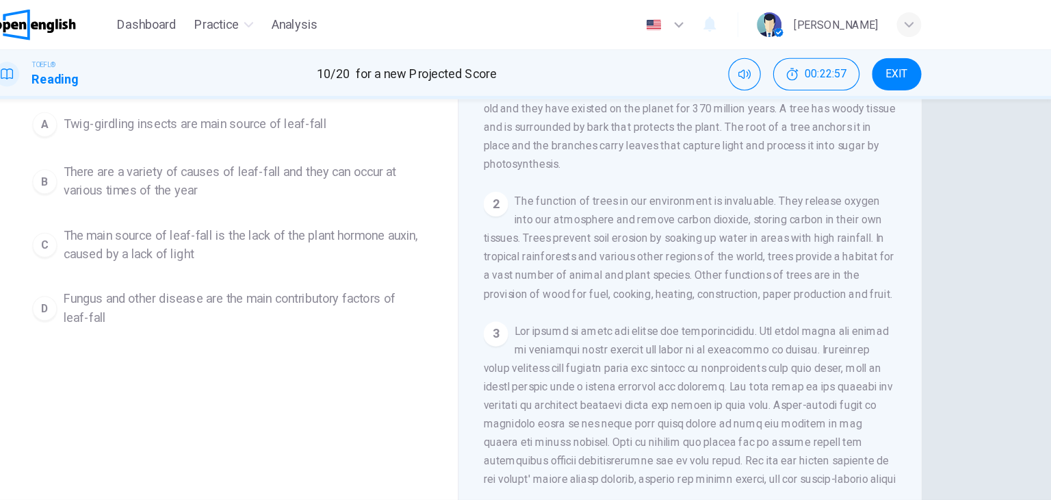
scroll to position [137, 0]
drag, startPoint x: 1043, startPoint y: 281, endPoint x: 1046, endPoint y: 246, distance: 35.0
click at [1046, 246] on div "Question 11 Which of the following is true, according to the passage ? (Make su…" at bounding box center [525, 266] width 1051 height 357
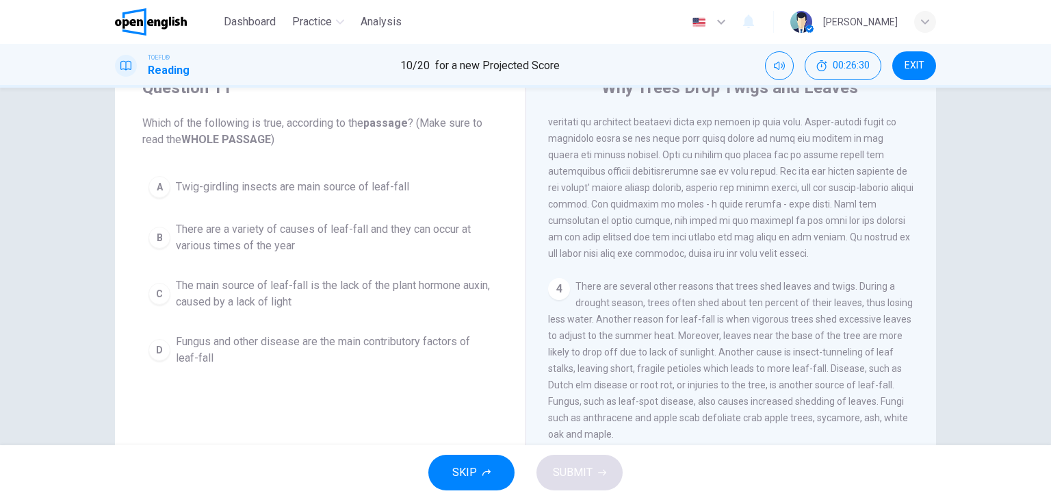
scroll to position [11, 0]
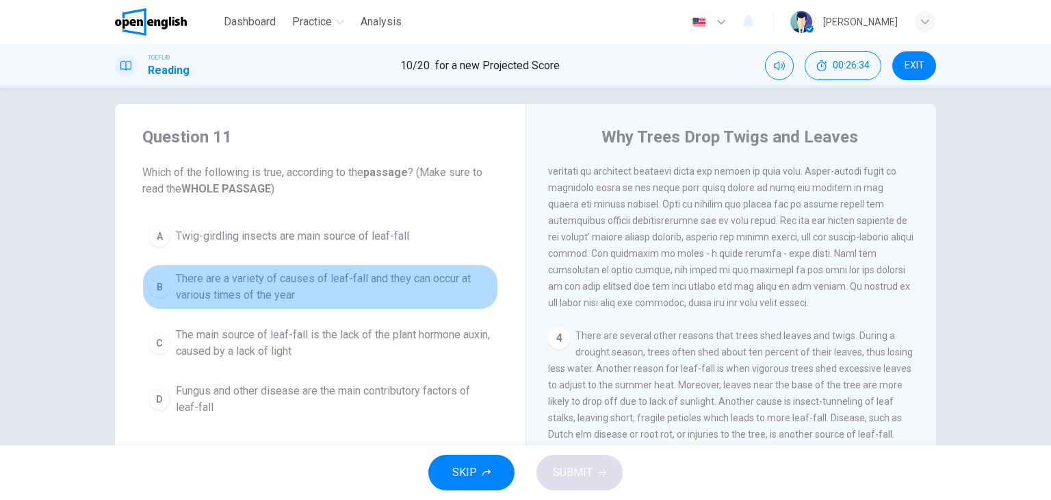
click at [283, 301] on span "There are a variety of causes of leaf-fall and they can occur at various times …" at bounding box center [334, 286] width 316 height 33
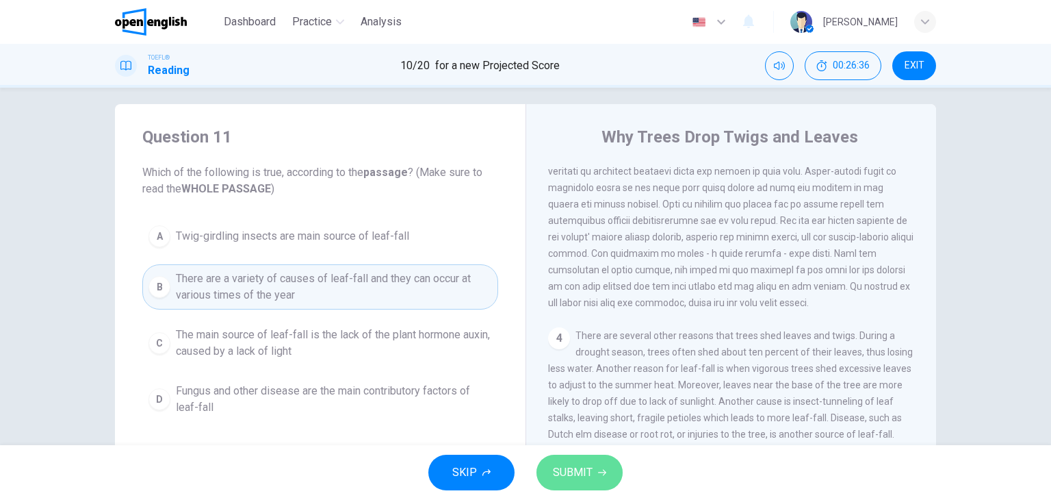
click at [584, 486] on button "SUBMIT" at bounding box center [580, 472] width 86 height 36
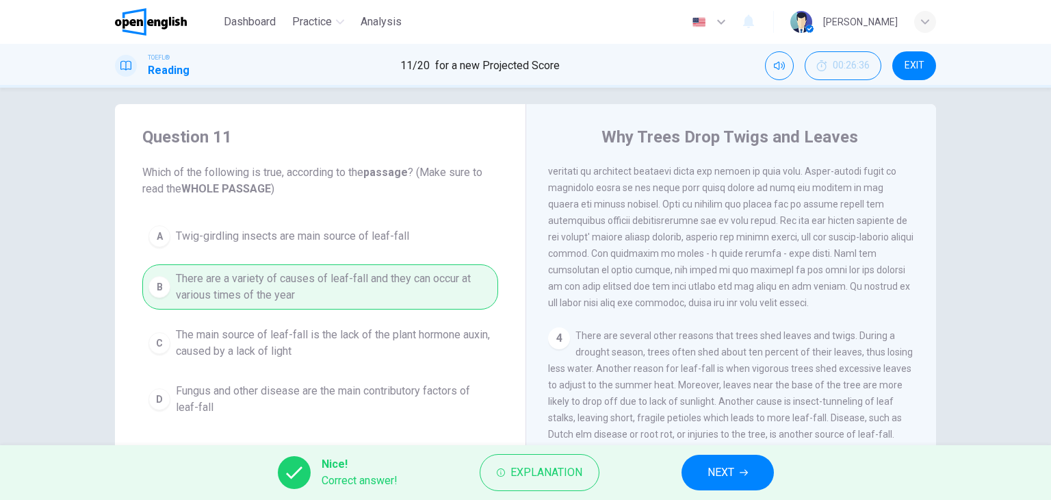
click at [747, 473] on icon "button" at bounding box center [744, 472] width 8 height 8
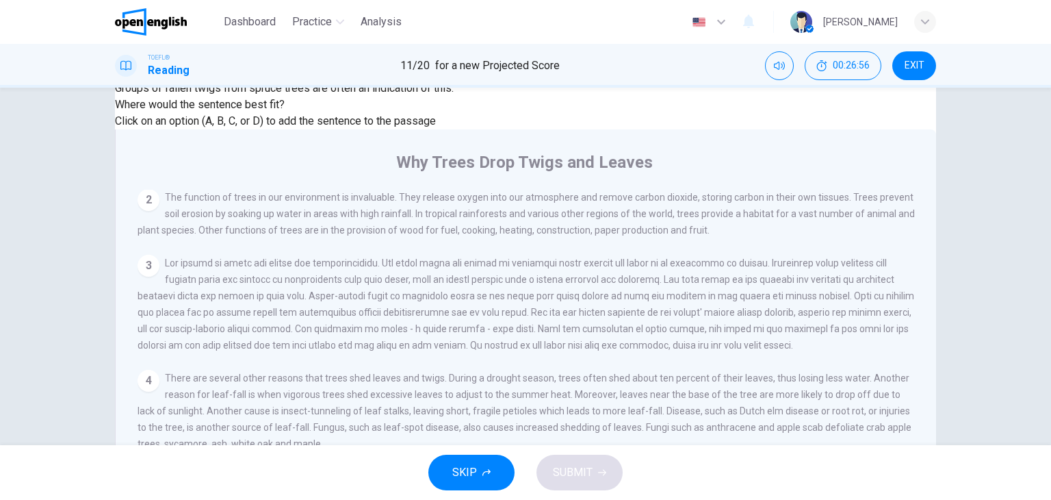
scroll to position [108, 0]
click at [723, 486] on input at bounding box center [675, 492] width 94 height 12
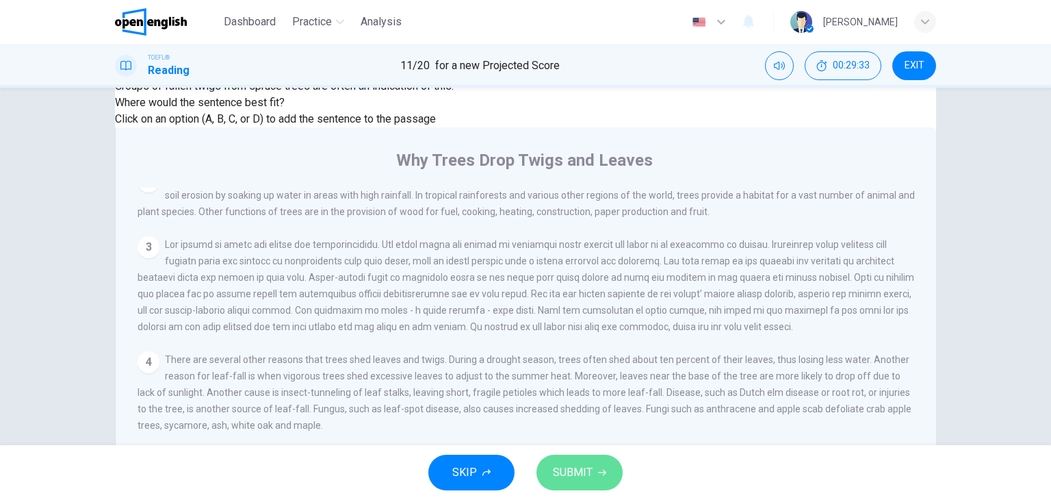
click at [591, 465] on span "SUBMIT" at bounding box center [573, 472] width 40 height 19
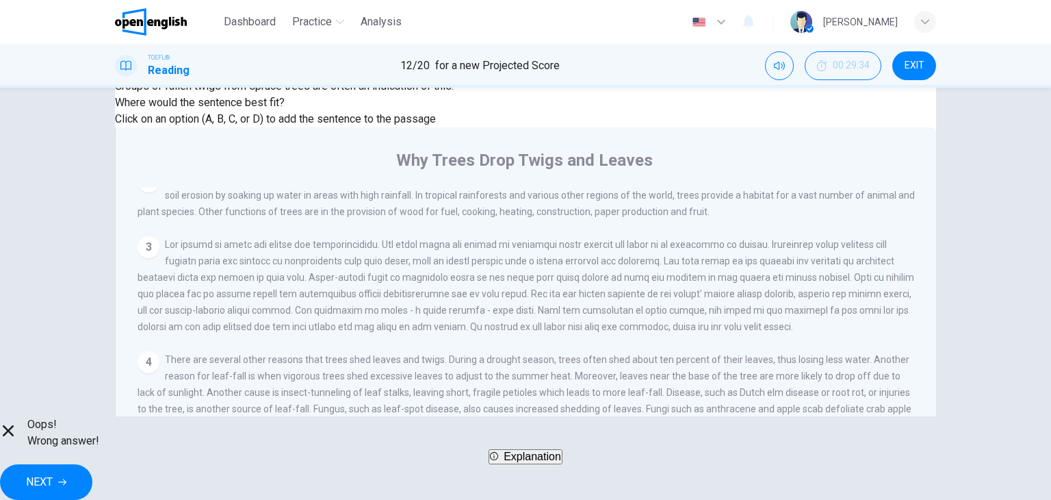
click at [812, 453] on input at bounding box center [859, 459] width 94 height 12
click at [92, 482] on button "NEXT" at bounding box center [46, 482] width 92 height 36
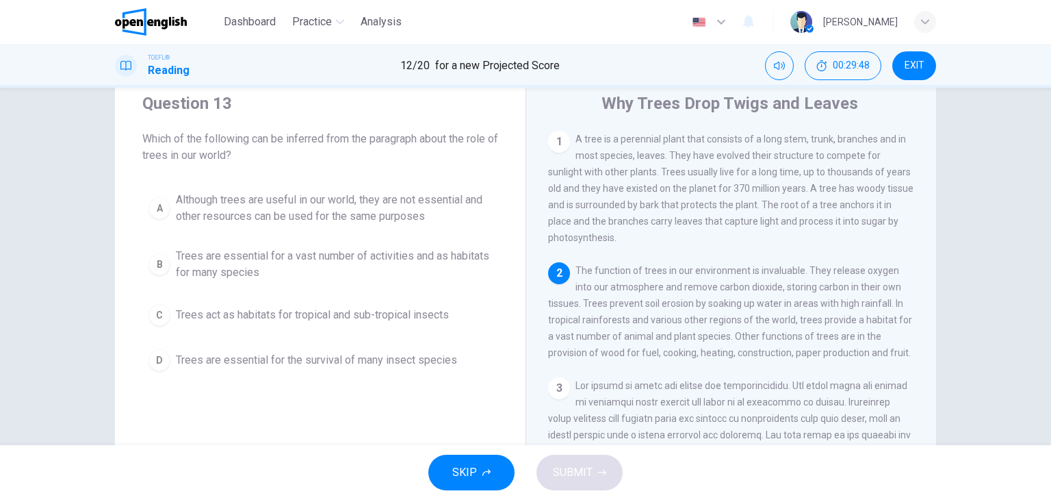
scroll to position [46, 0]
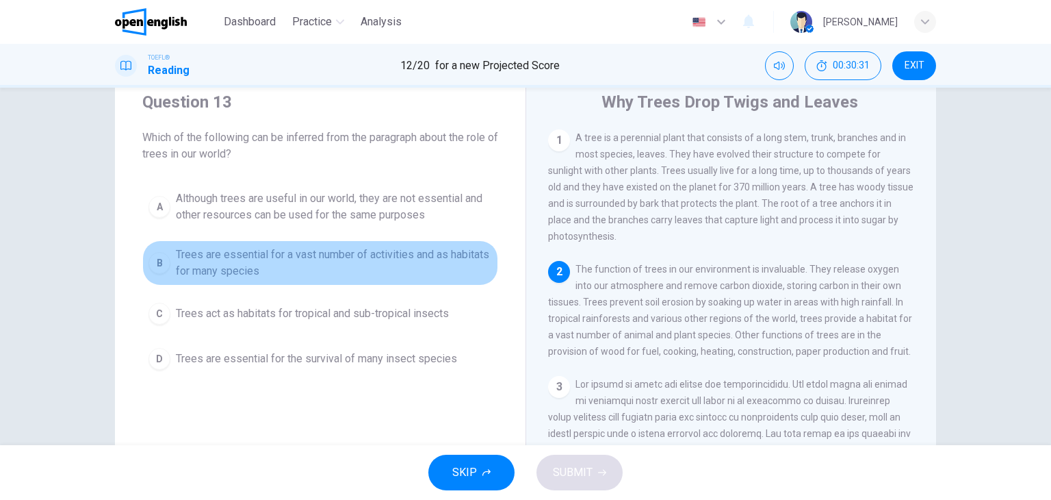
click at [386, 270] on span "Trees are essential for a vast number of activities and as habitats for many sp…" at bounding box center [334, 262] width 316 height 33
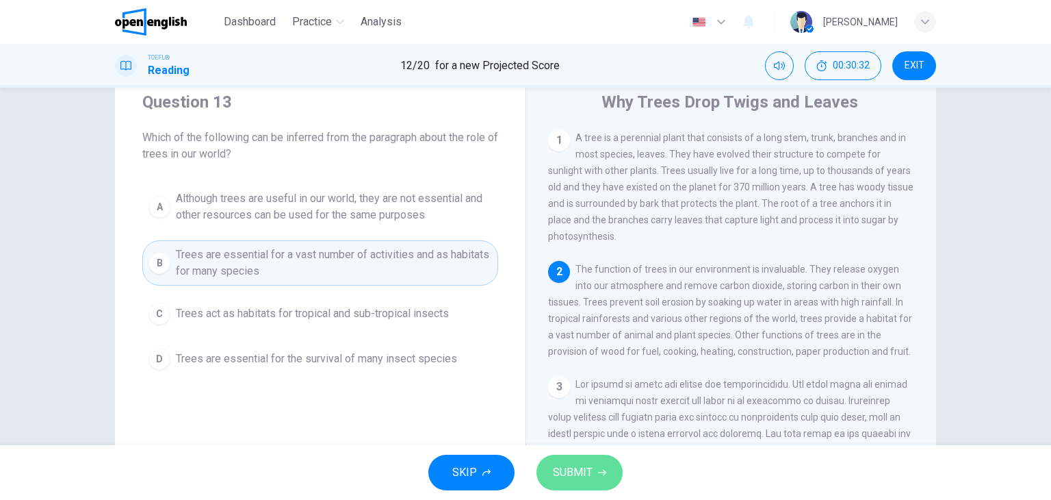
click at [594, 477] on button "SUBMIT" at bounding box center [580, 472] width 86 height 36
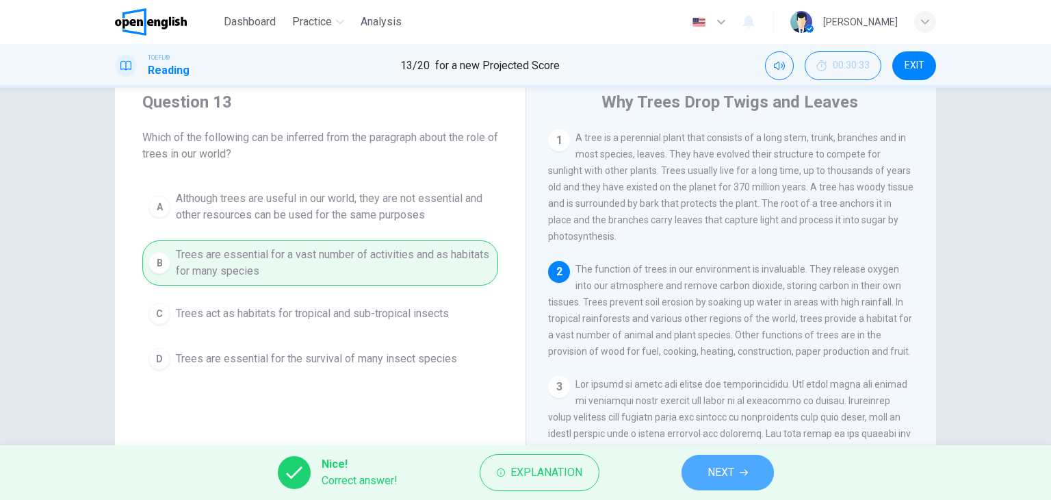
click at [732, 467] on span "NEXT" at bounding box center [721, 472] width 27 height 19
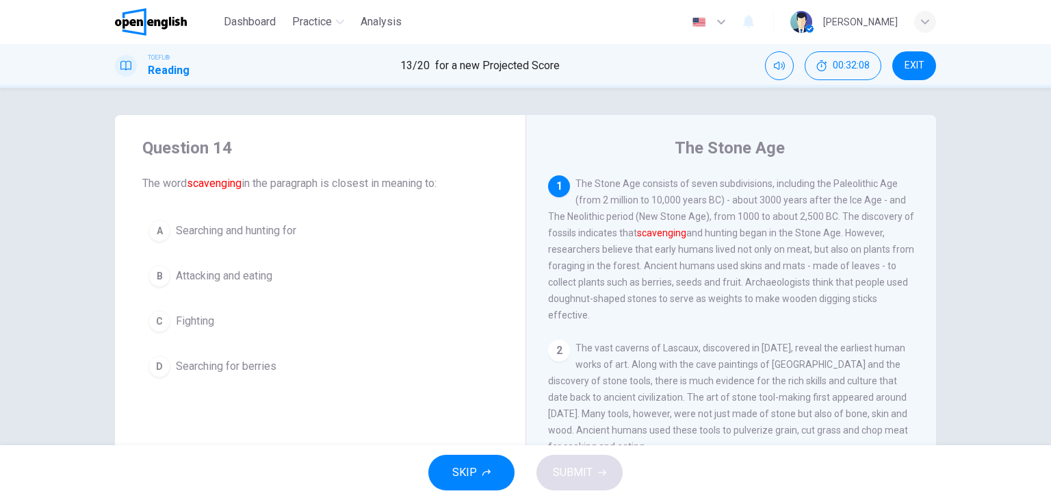
click at [665, 236] on font "scavenging" at bounding box center [661, 232] width 49 height 11
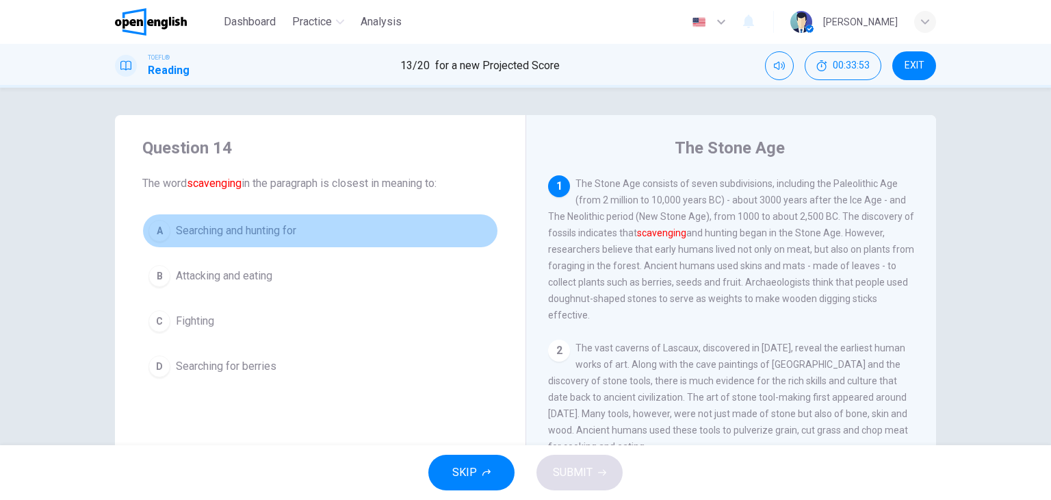
click at [156, 227] on div "A" at bounding box center [160, 231] width 22 height 22
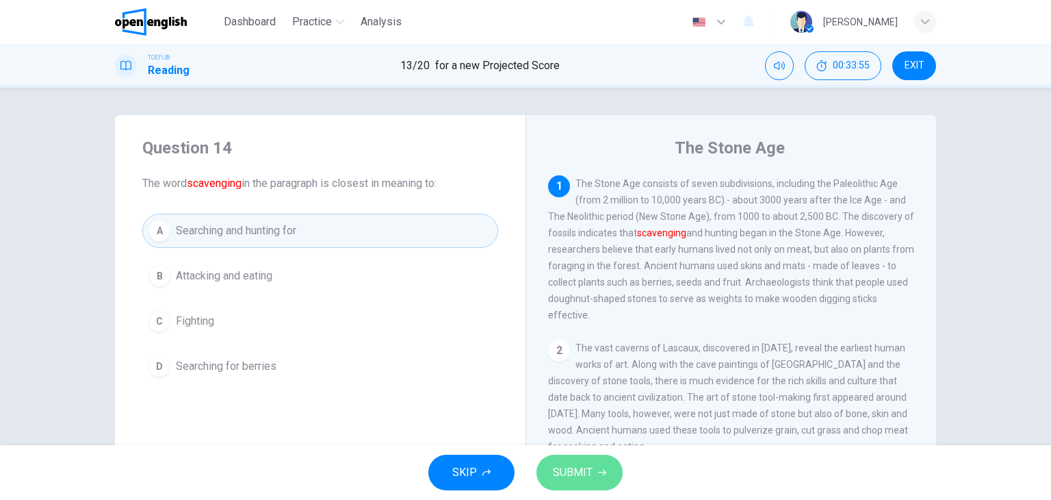
click at [561, 472] on span "SUBMIT" at bounding box center [573, 472] width 40 height 19
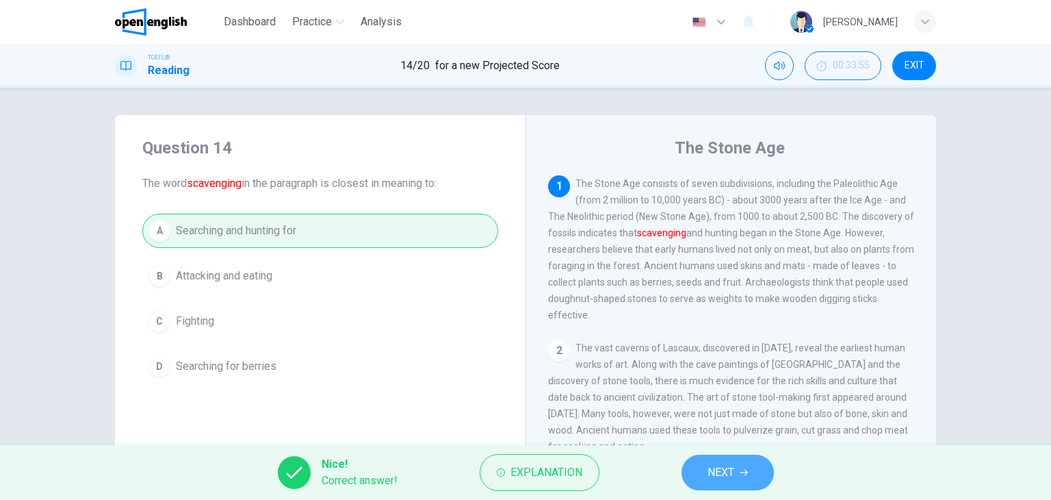
click at [712, 472] on span "NEXT" at bounding box center [721, 472] width 27 height 19
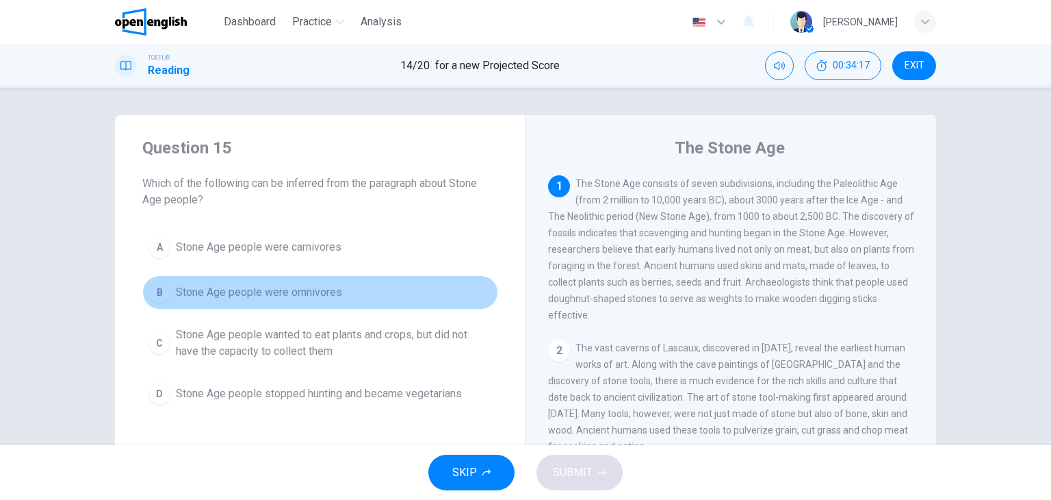
click at [398, 290] on button "B Stone Age people were omnivores" at bounding box center [320, 292] width 356 height 34
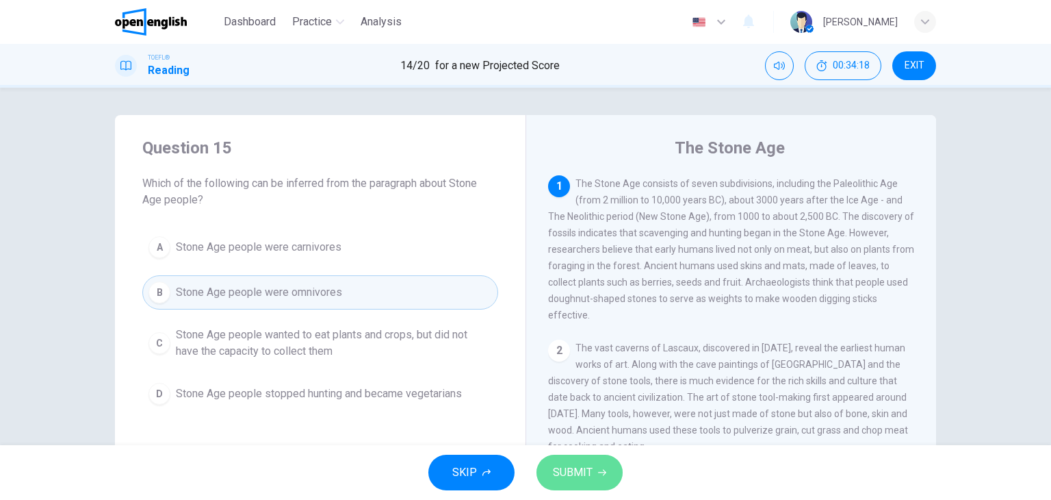
click at [580, 467] on span "SUBMIT" at bounding box center [573, 472] width 40 height 19
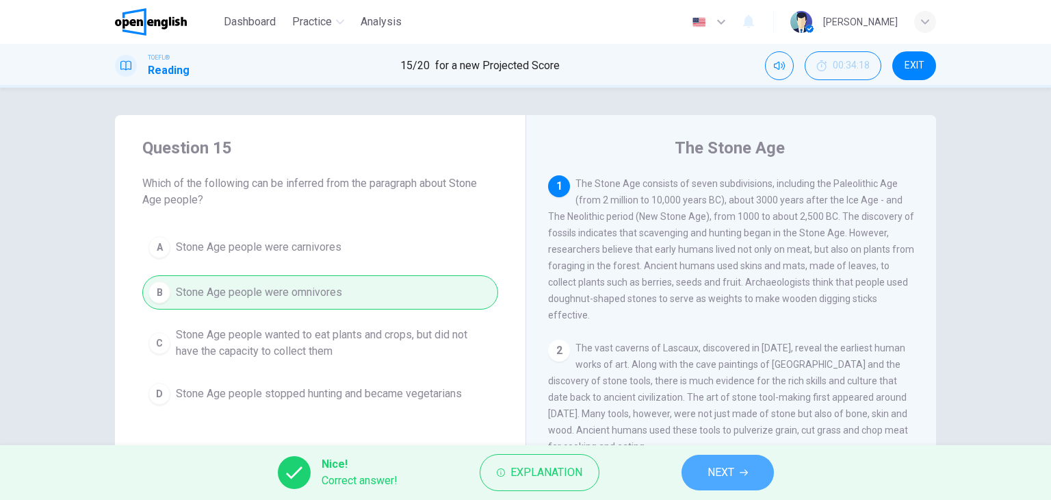
click at [746, 469] on icon "button" at bounding box center [744, 472] width 8 height 8
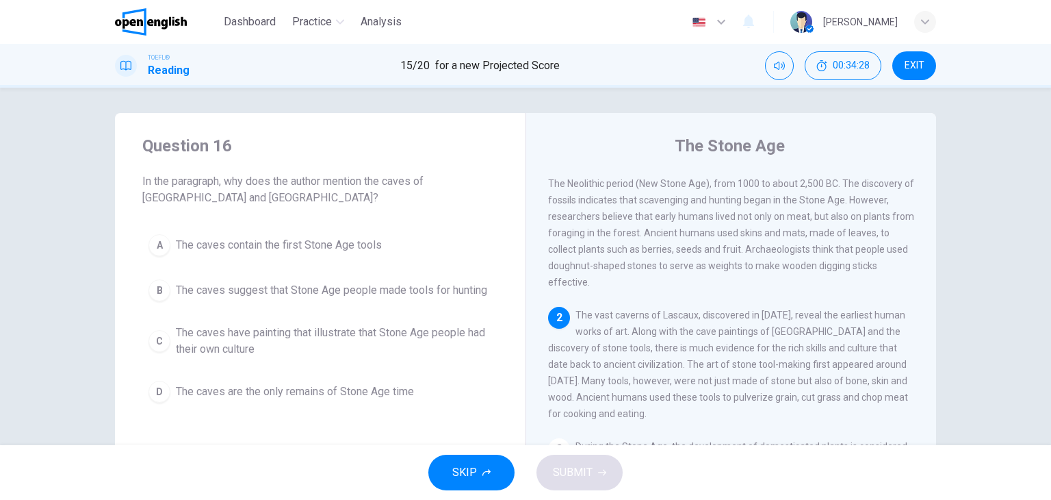
scroll to position [1, 0]
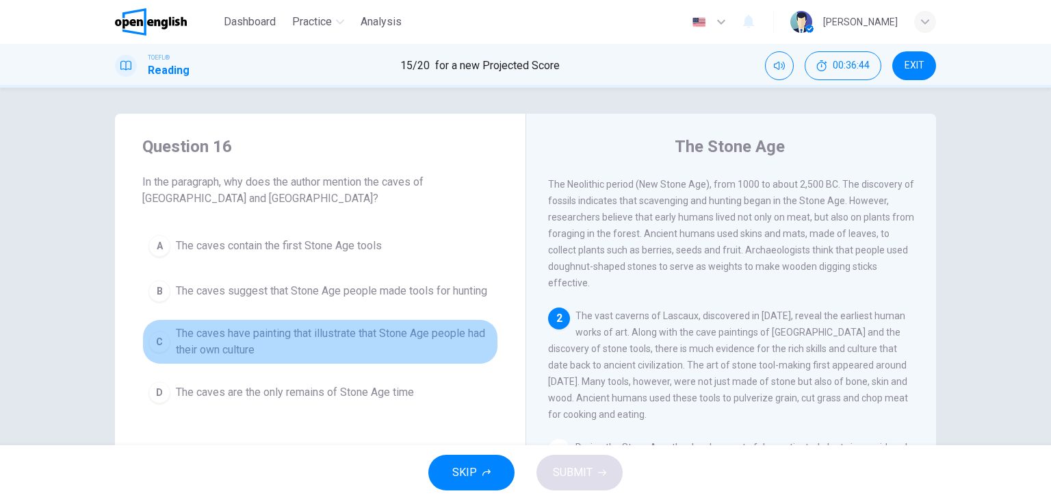
click at [197, 336] on span "The caves have painting that illustrate that Stone Age people had their own cul…" at bounding box center [334, 341] width 316 height 33
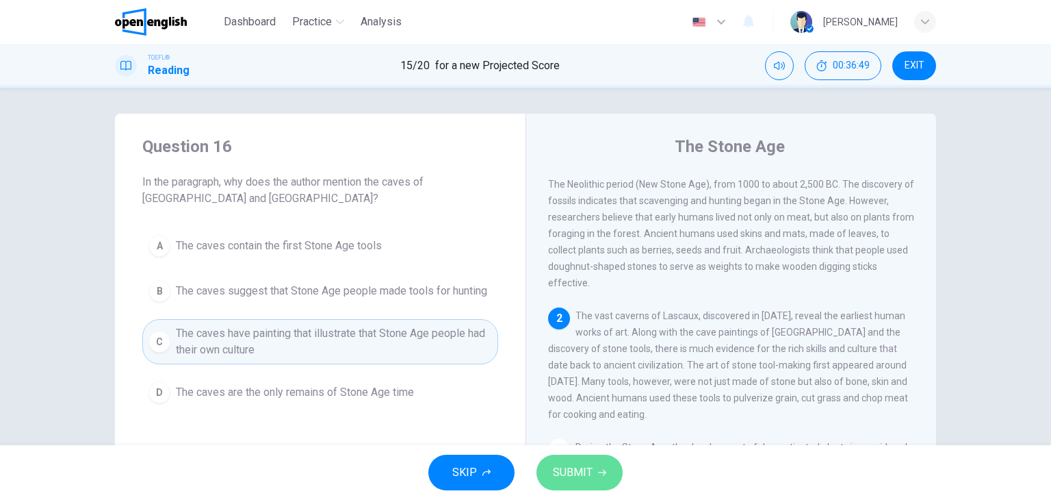
click at [576, 474] on span "SUBMIT" at bounding box center [573, 472] width 40 height 19
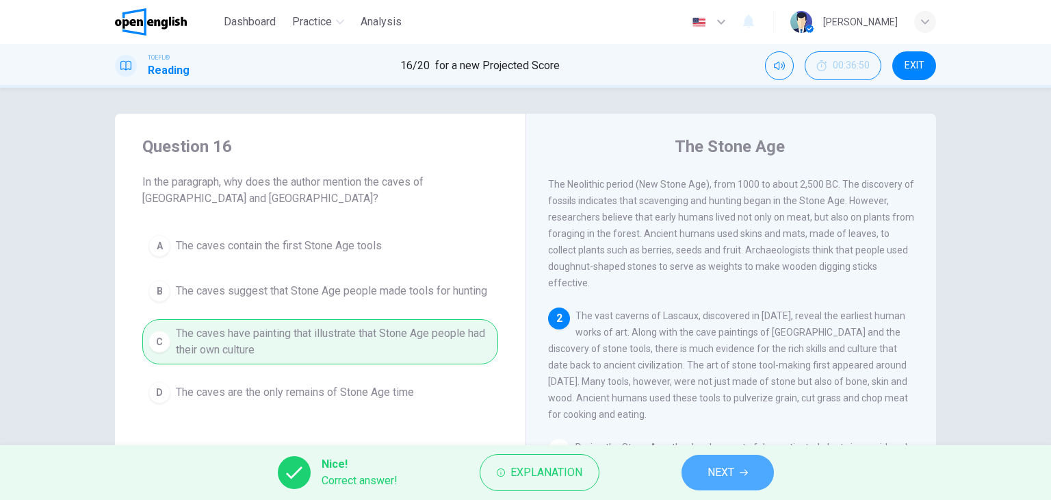
click at [701, 484] on button "NEXT" at bounding box center [728, 472] width 92 height 36
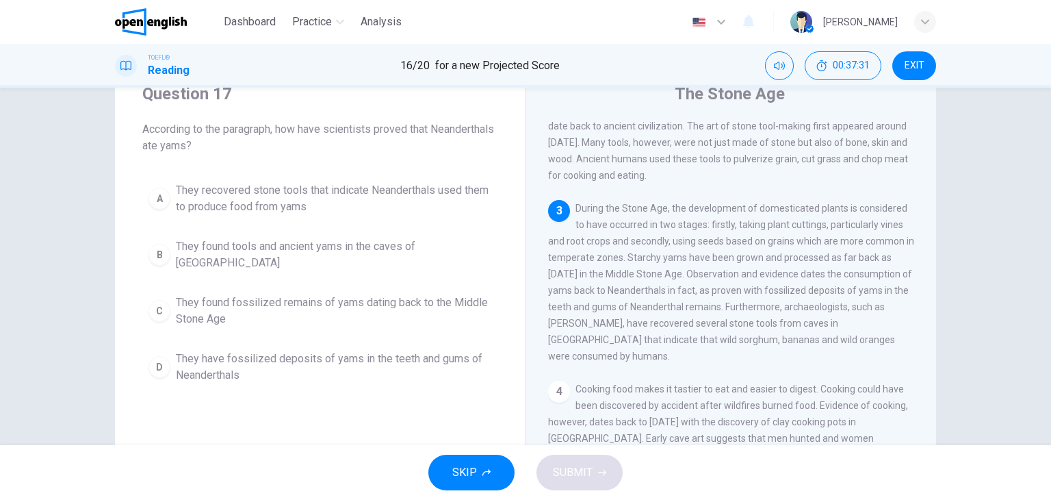
scroll to position [51, 0]
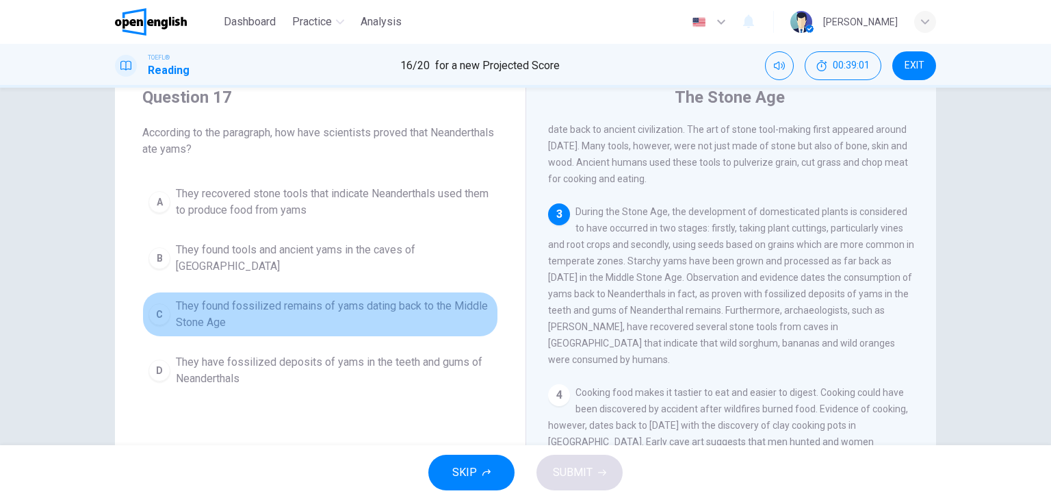
click at [333, 305] on span "They found fossilized remains of yams dating back to the Middle Stone Age" at bounding box center [334, 314] width 316 height 33
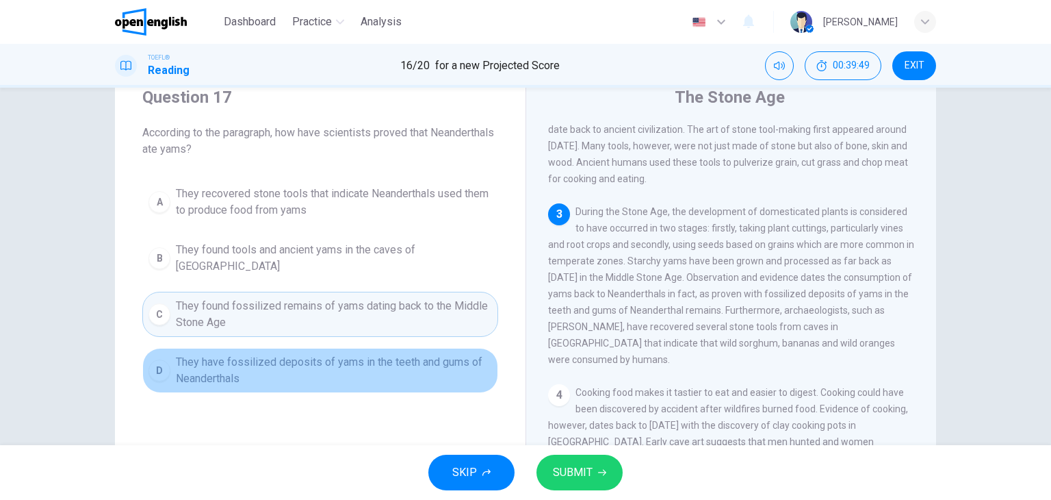
click at [449, 354] on span "They have fossilized deposits of yams in the teeth and gums of Neanderthals" at bounding box center [334, 370] width 316 height 33
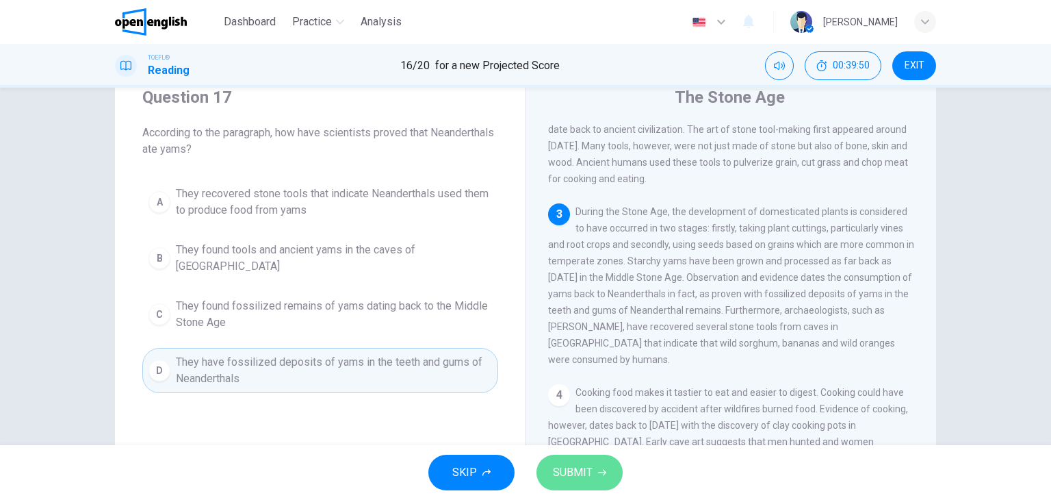
click at [576, 461] on button "SUBMIT" at bounding box center [580, 472] width 86 height 36
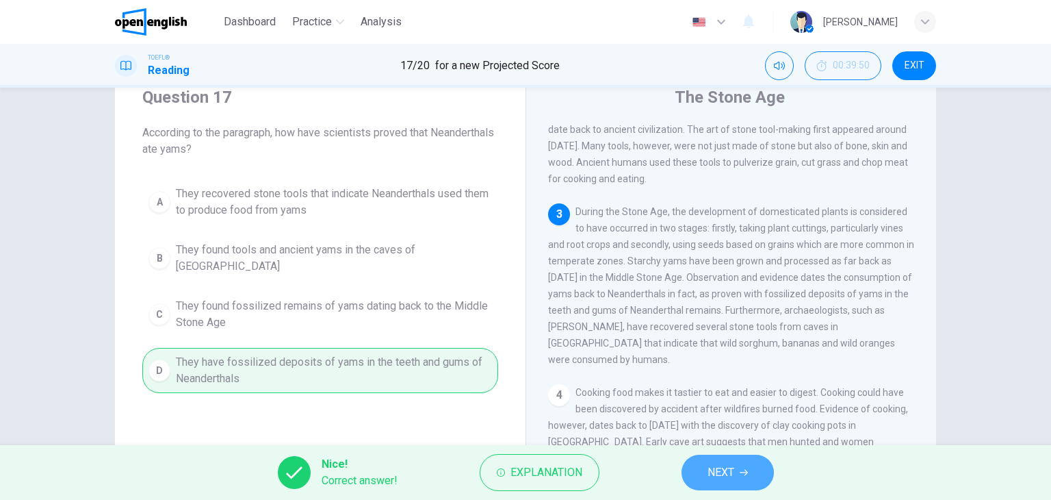
click at [725, 461] on button "NEXT" at bounding box center [728, 472] width 92 height 36
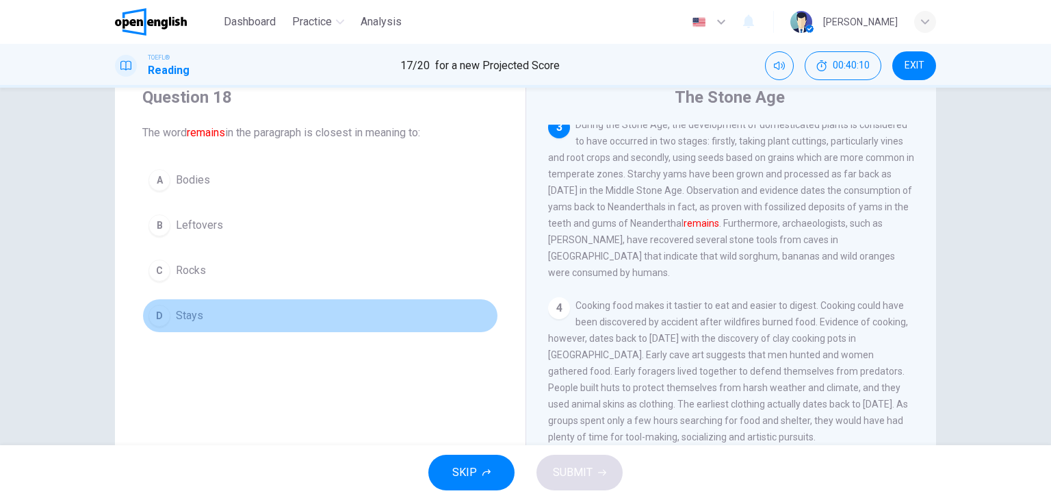
click at [214, 312] on button "D Stays" at bounding box center [320, 315] width 356 height 34
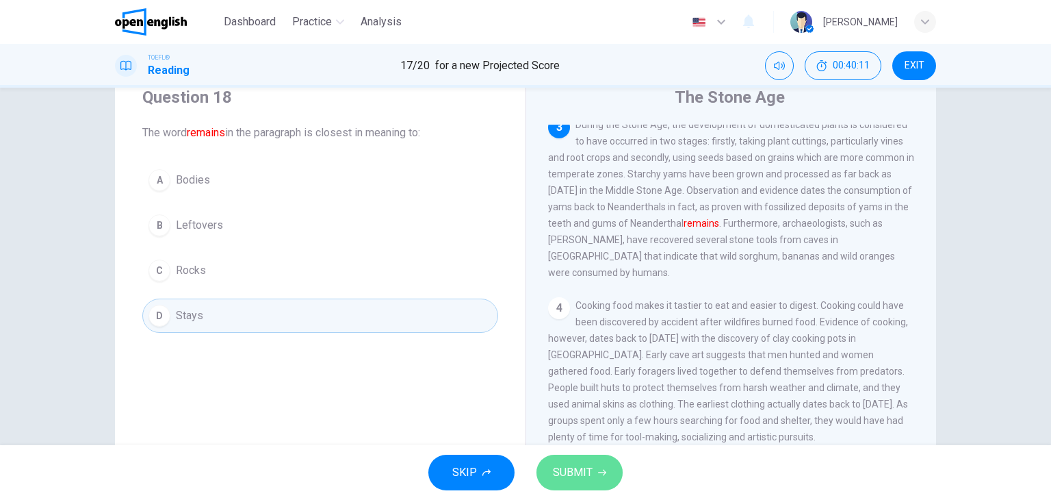
click at [565, 476] on span "SUBMIT" at bounding box center [573, 472] width 40 height 19
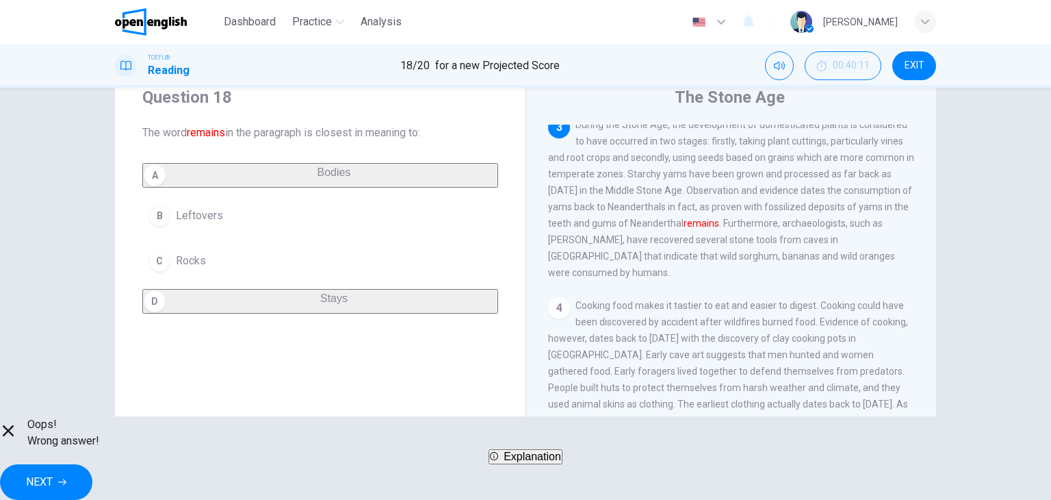
click at [541, 491] on div "Oops! Wrong answer! Explanation NEXT" at bounding box center [525, 457] width 1051 height 83
click at [539, 462] on span "Explanation" at bounding box center [532, 456] width 57 height 12
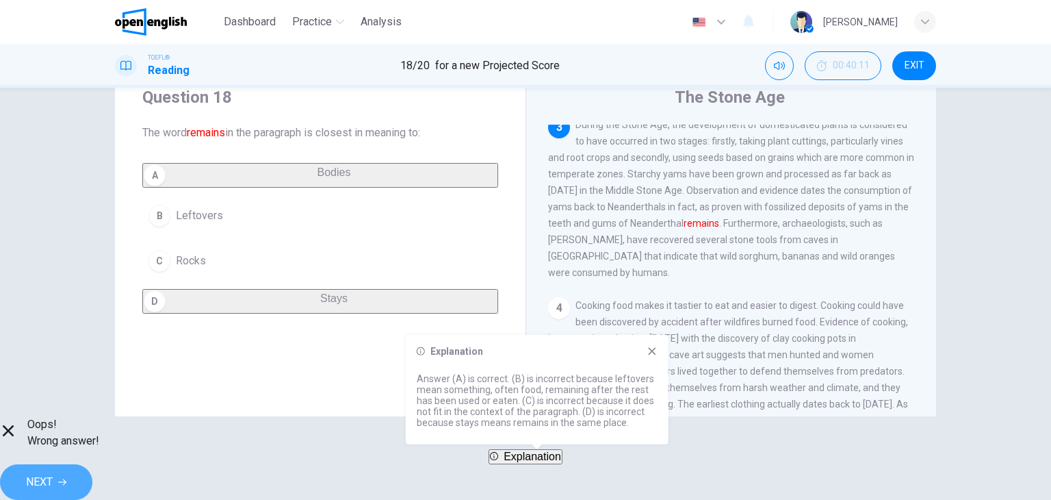
click at [53, 472] on span "NEXT" at bounding box center [39, 481] width 27 height 19
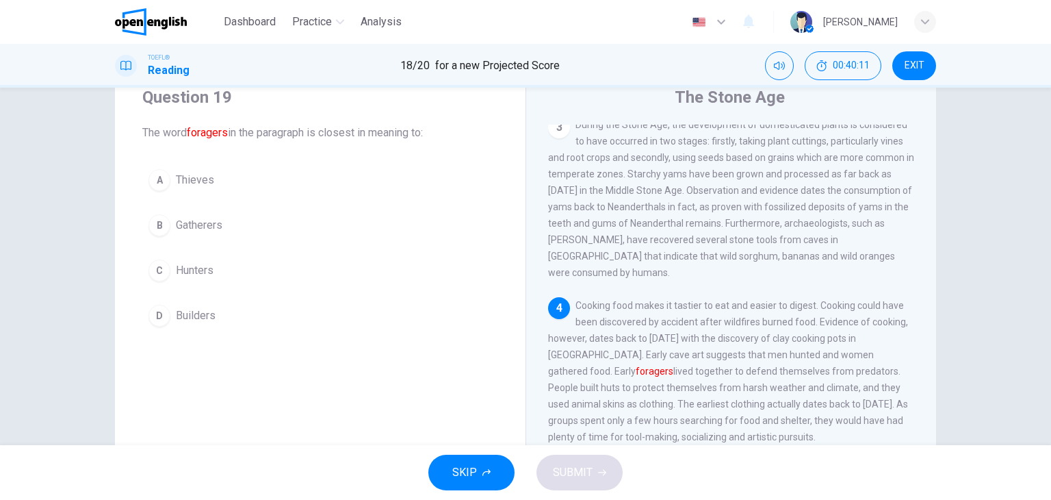
scroll to position [386, 0]
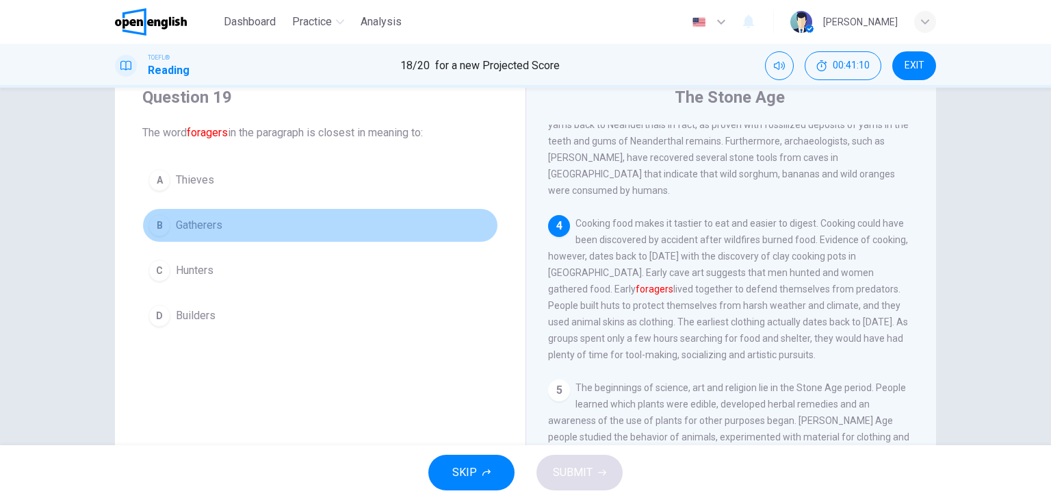
click at [345, 237] on button "B Gatherers" at bounding box center [320, 225] width 356 height 34
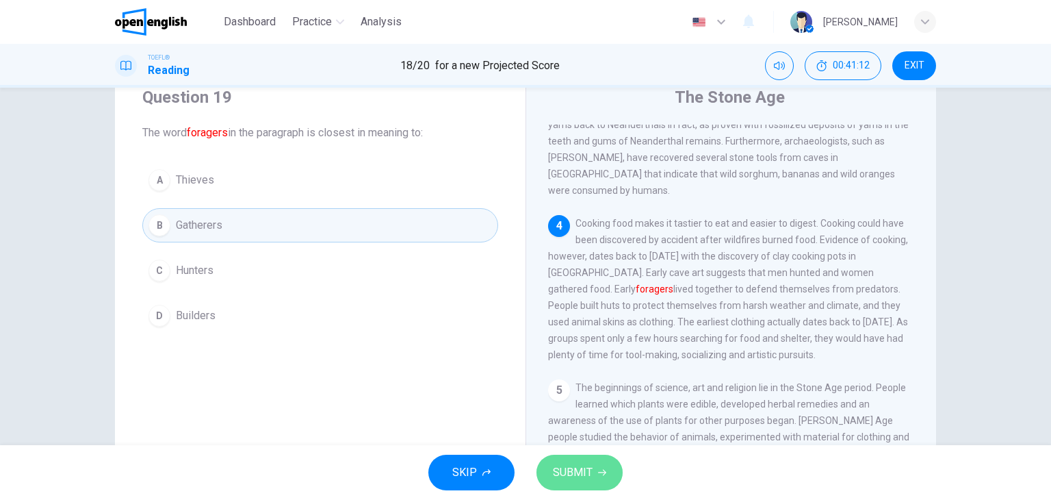
click at [583, 470] on span "SUBMIT" at bounding box center [573, 472] width 40 height 19
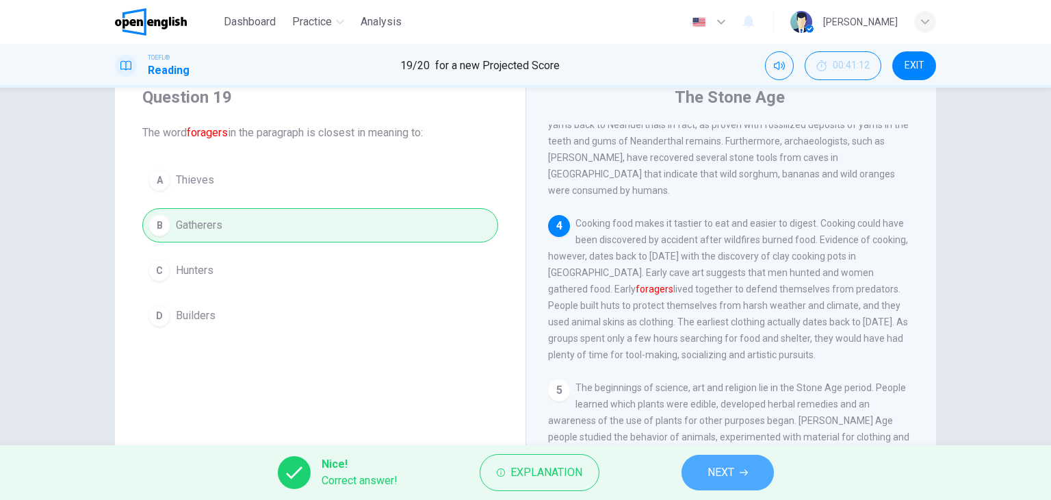
click at [737, 477] on button "NEXT" at bounding box center [728, 472] width 92 height 36
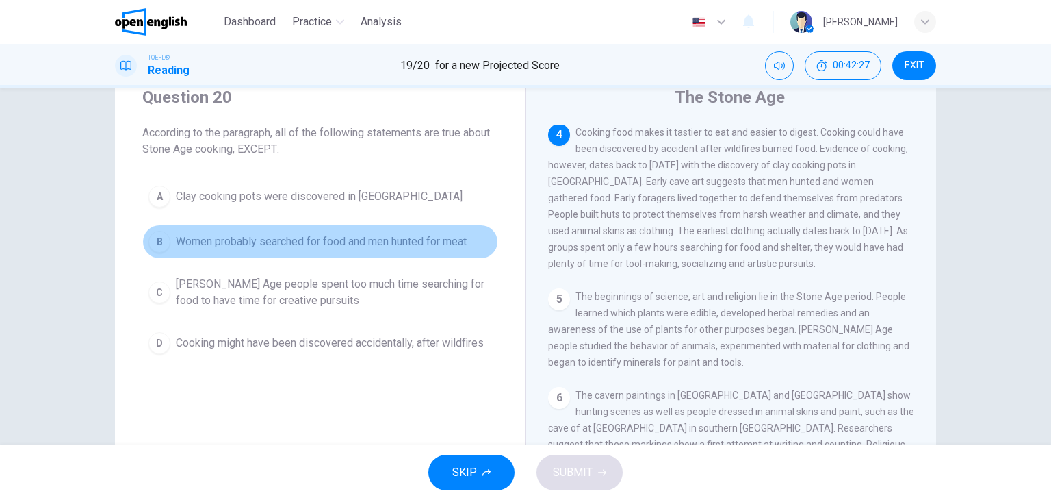
click at [359, 235] on span "Women probably searched for food and men hunted for meat" at bounding box center [321, 241] width 291 height 16
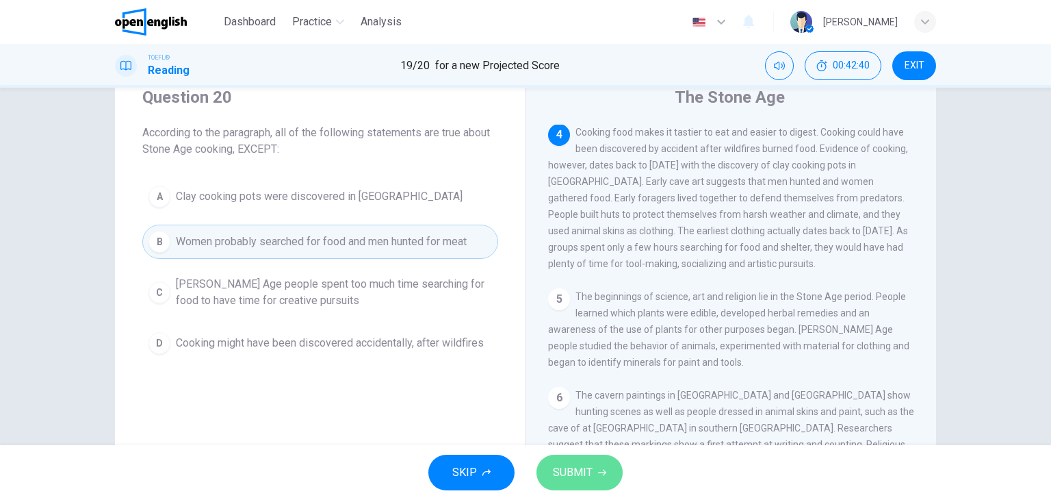
click at [573, 465] on span "SUBMIT" at bounding box center [573, 472] width 40 height 19
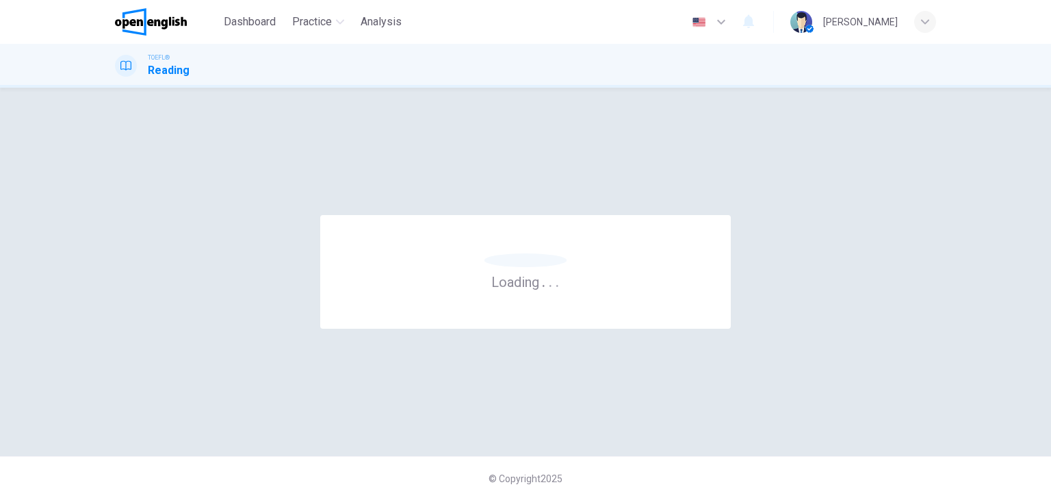
scroll to position [0, 0]
